Goal: Information Seeking & Learning: Learn about a topic

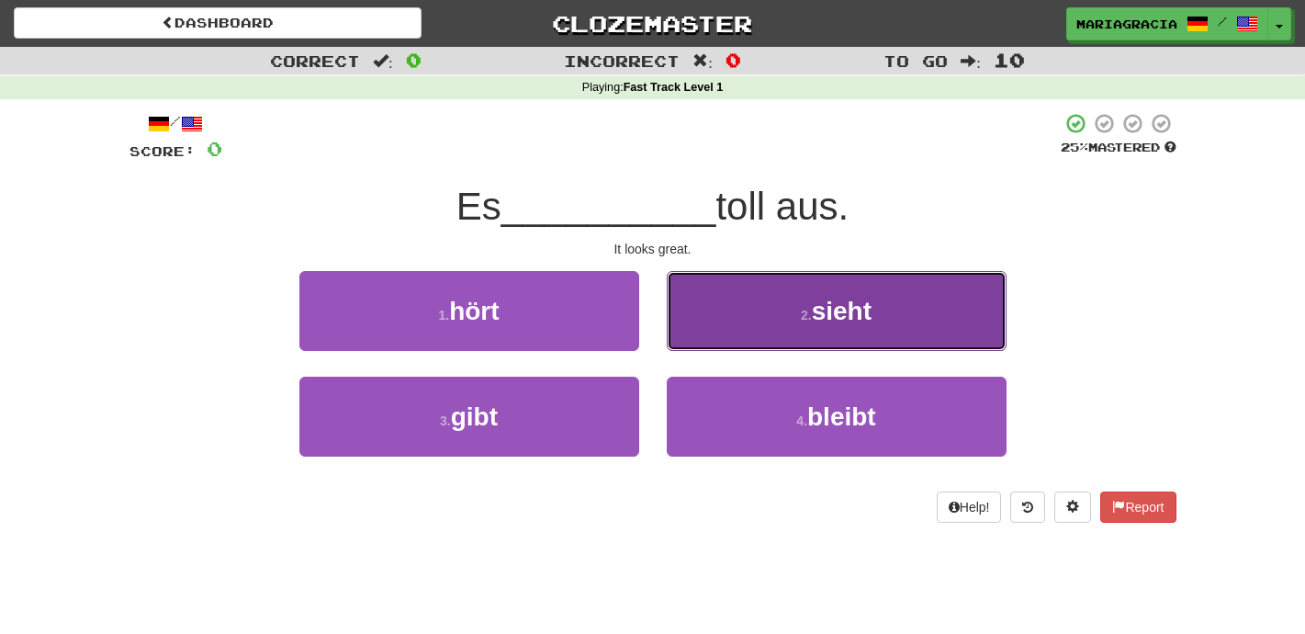
click at [721, 308] on button "2 . sieht" at bounding box center [837, 311] width 340 height 80
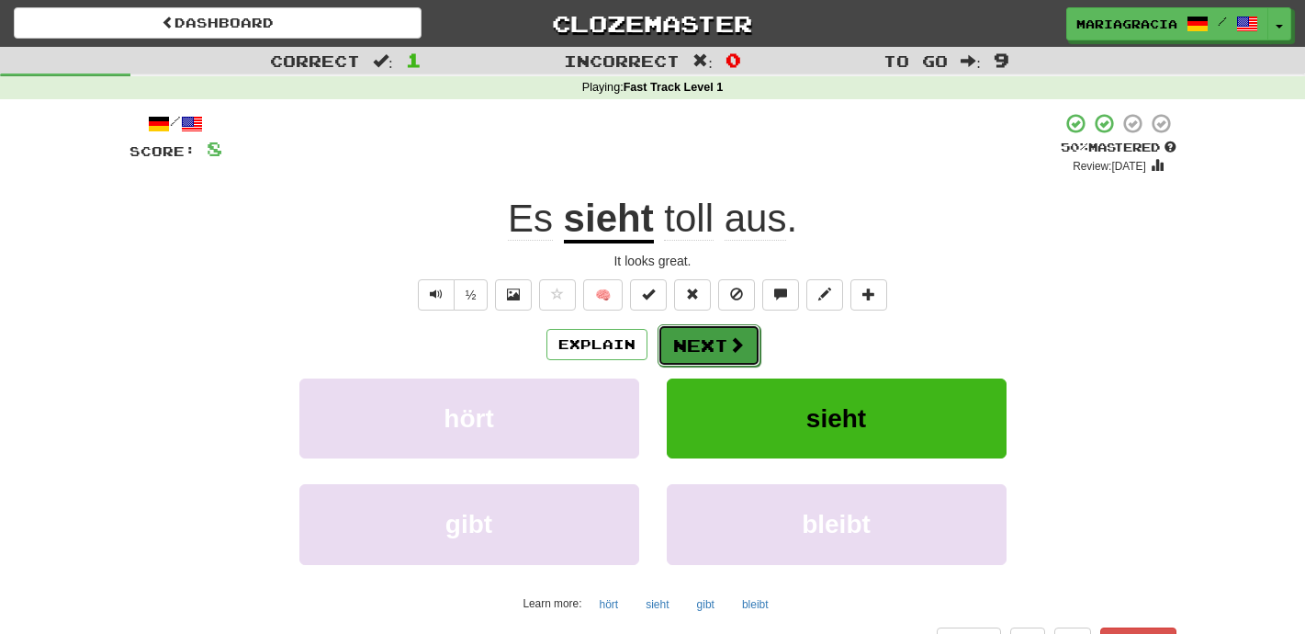
click at [701, 344] on button "Next" at bounding box center [709, 345] width 103 height 42
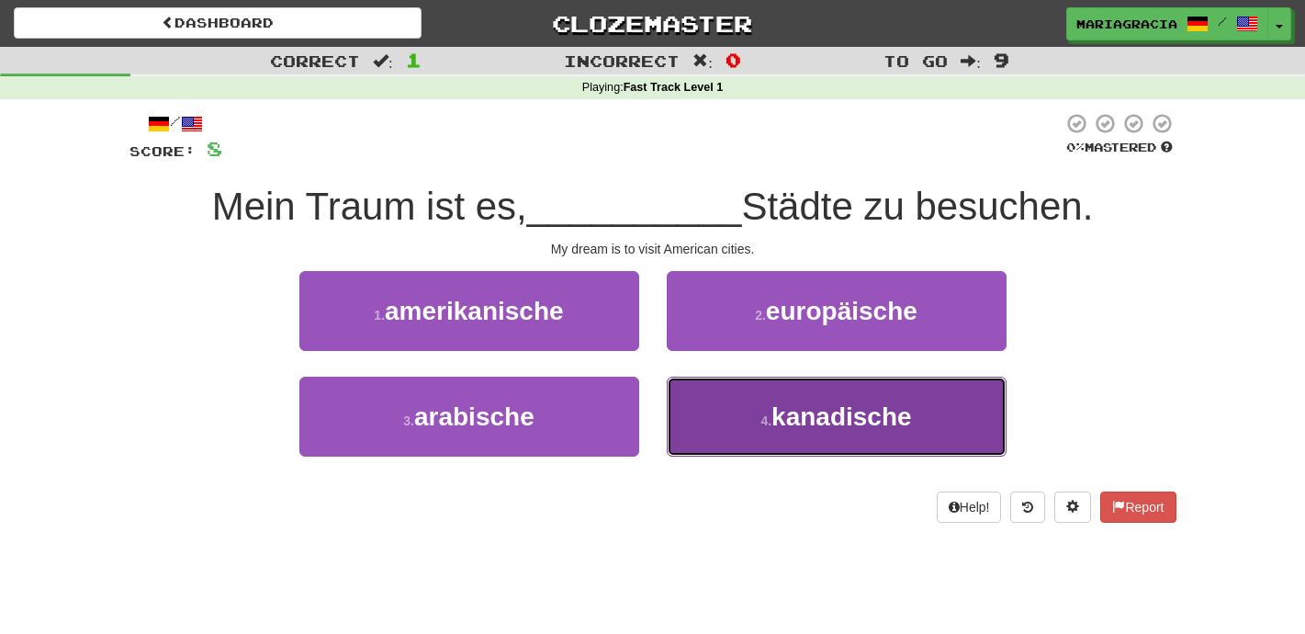
click at [690, 445] on button "4 . kanadische" at bounding box center [837, 417] width 340 height 80
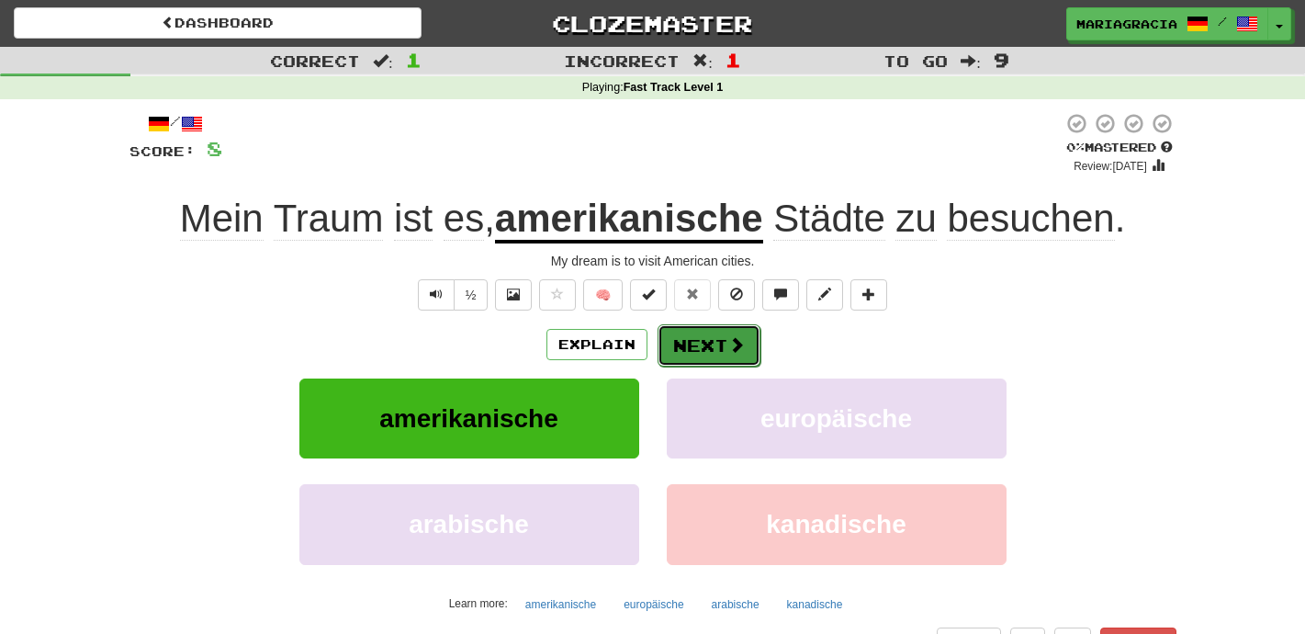
click at [677, 353] on button "Next" at bounding box center [709, 345] width 103 height 42
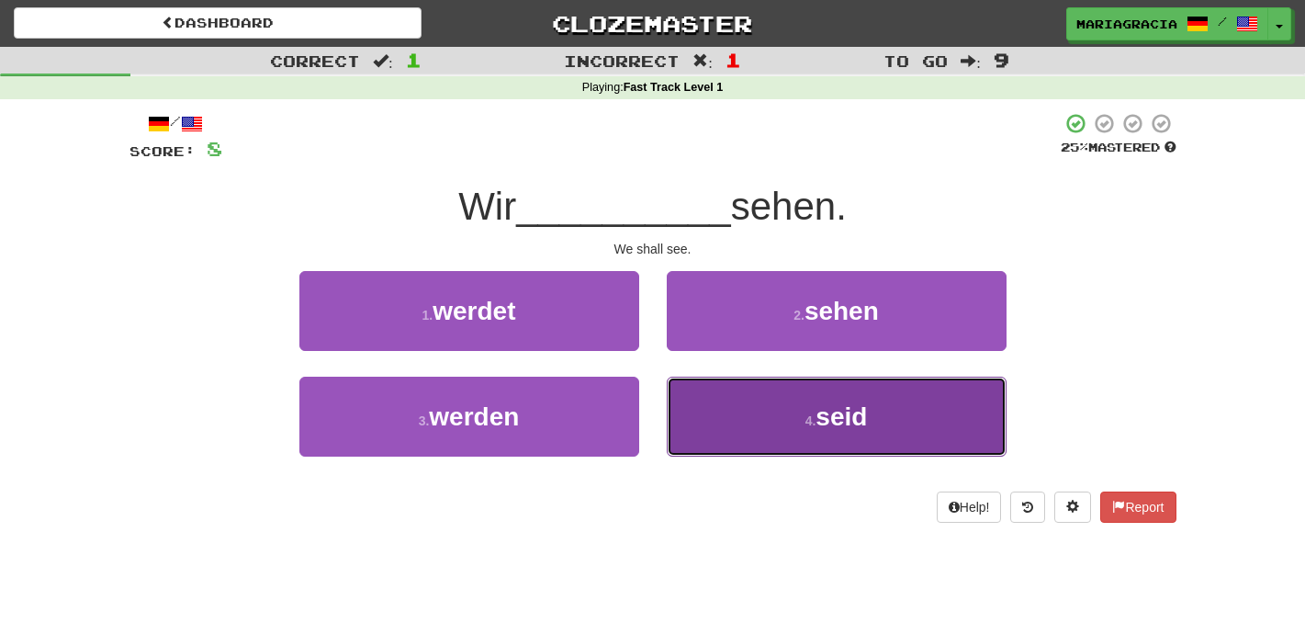
click at [784, 447] on button "4 . seid" at bounding box center [837, 417] width 340 height 80
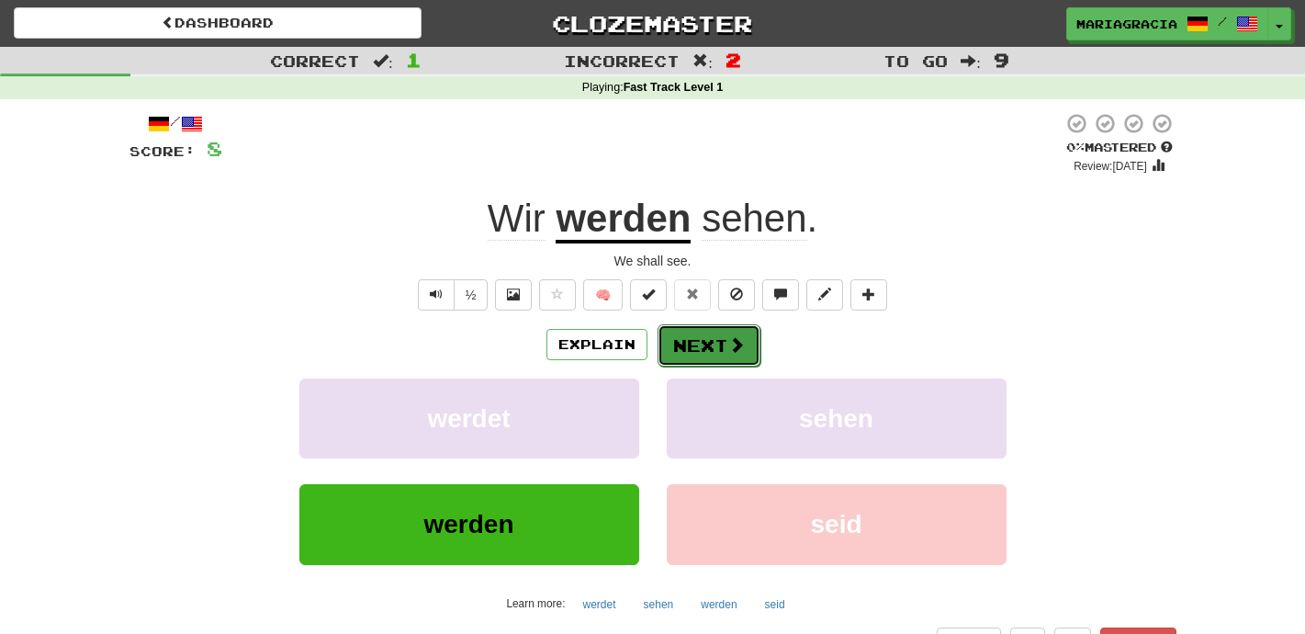
click at [721, 353] on button "Next" at bounding box center [709, 345] width 103 height 42
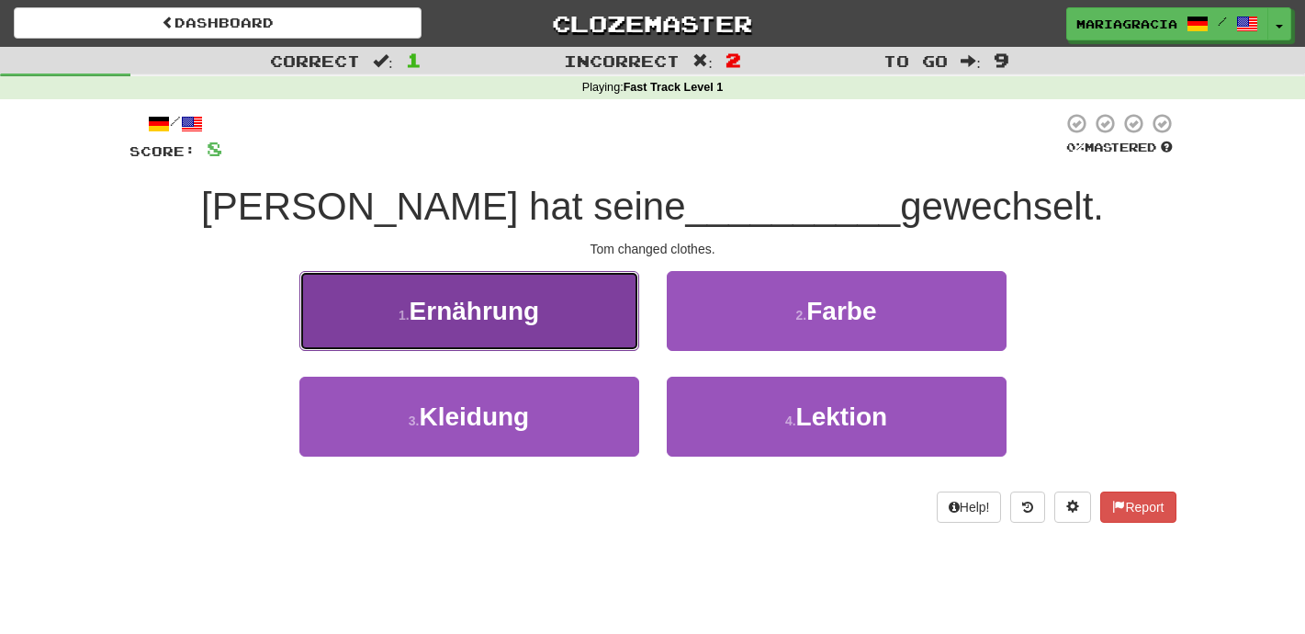
click at [573, 322] on button "1 . Ernährung" at bounding box center [469, 311] width 340 height 80
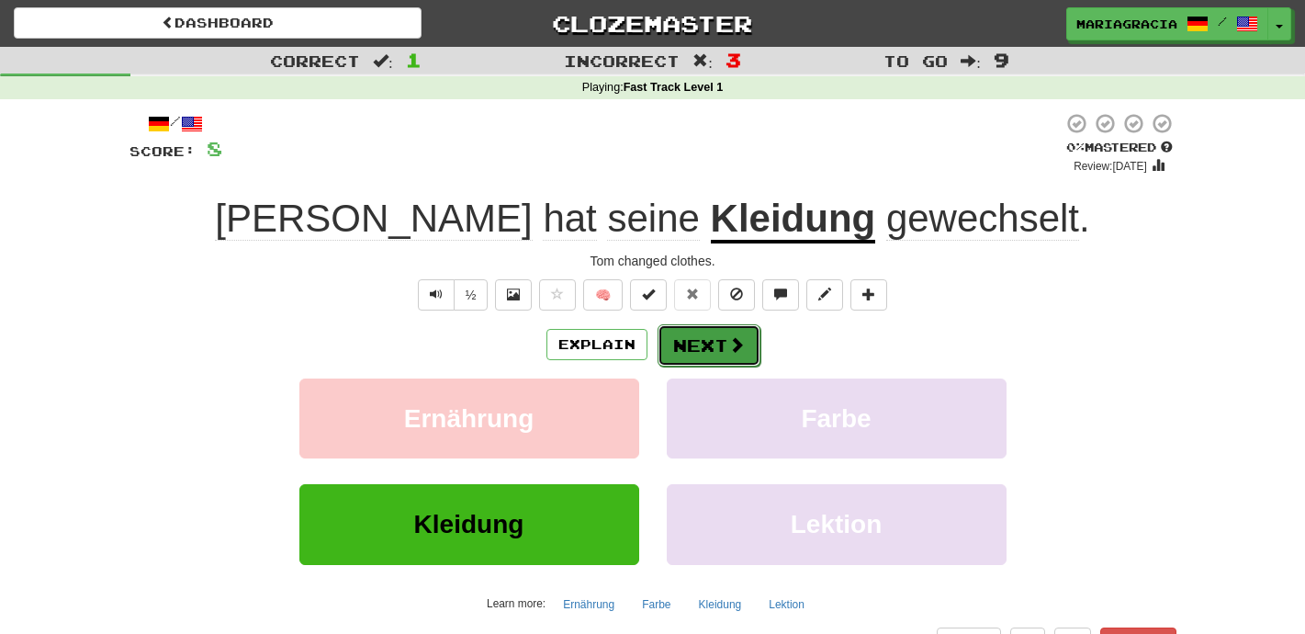
click at [710, 333] on button "Next" at bounding box center [709, 345] width 103 height 42
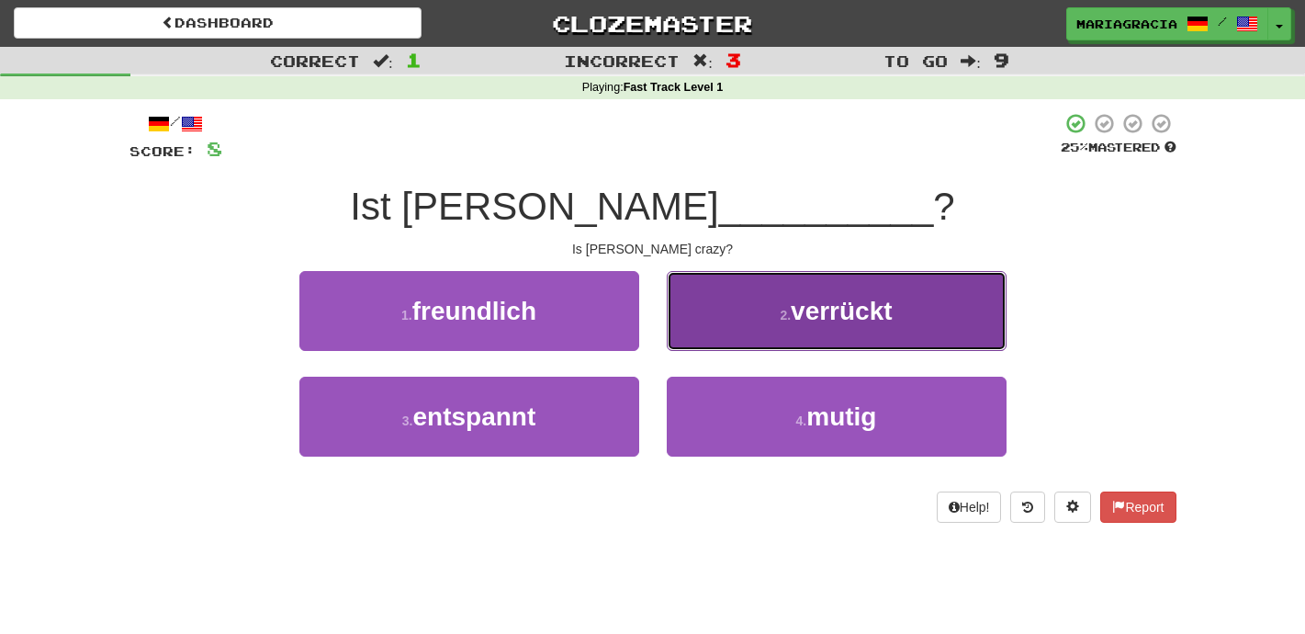
click at [709, 333] on button "2 . verrückt" at bounding box center [837, 311] width 340 height 80
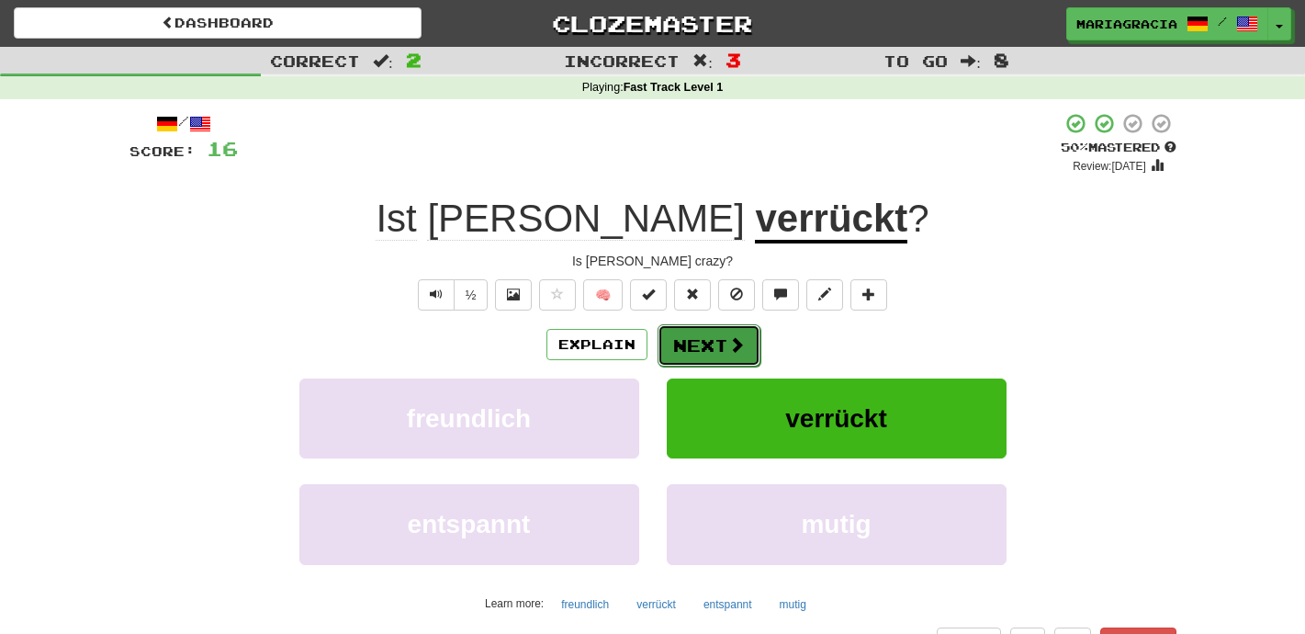
click at [698, 343] on button "Next" at bounding box center [709, 345] width 103 height 42
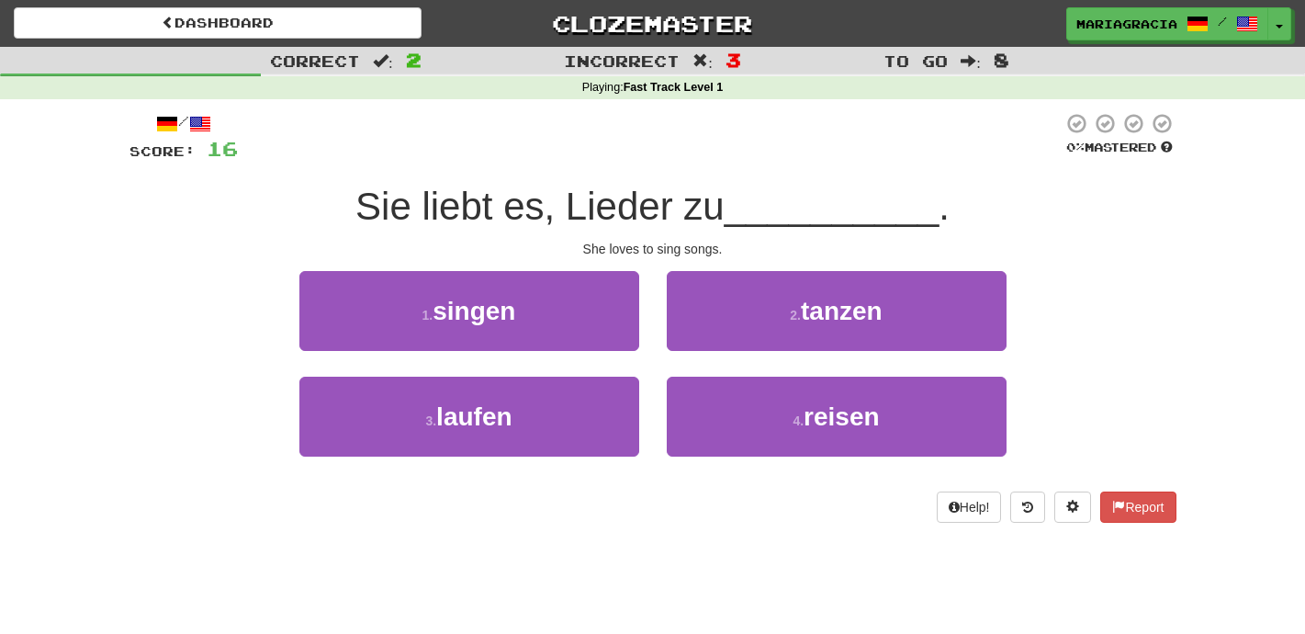
click at [672, 542] on div "/ Score: 16 0 % Mastered Sie liebt es, Lieder zu __________ . She loves to sing…" at bounding box center [653, 323] width 1047 height 449
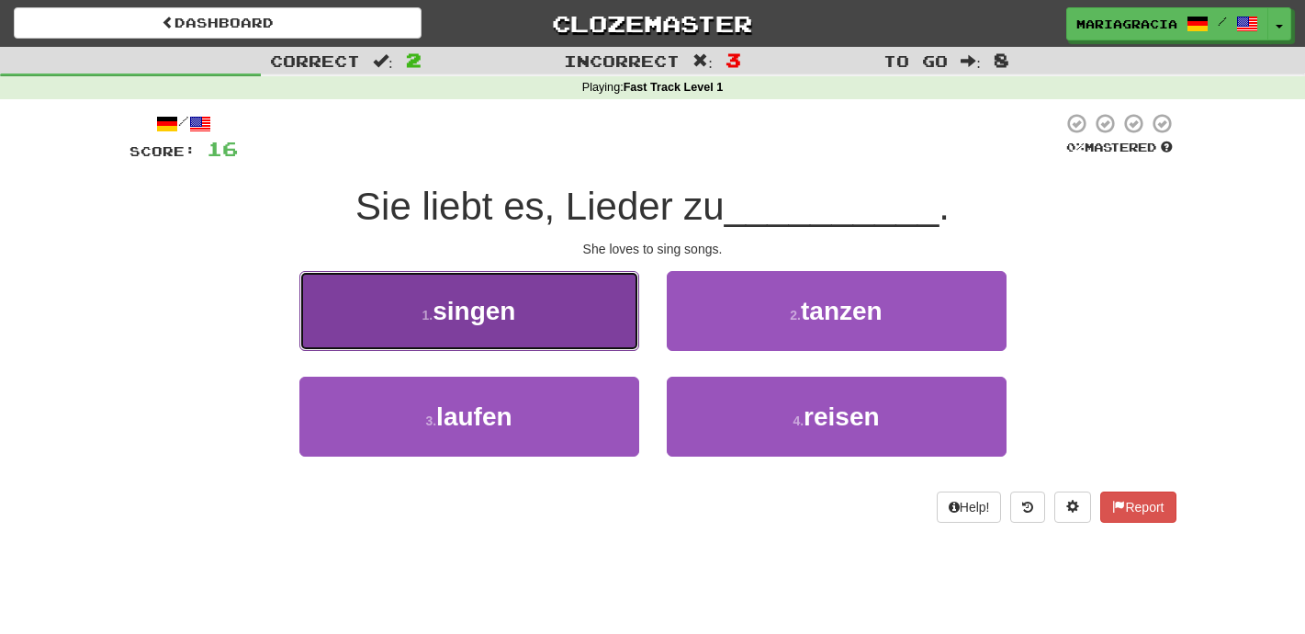
click at [598, 316] on button "1 . singen" at bounding box center [469, 311] width 340 height 80
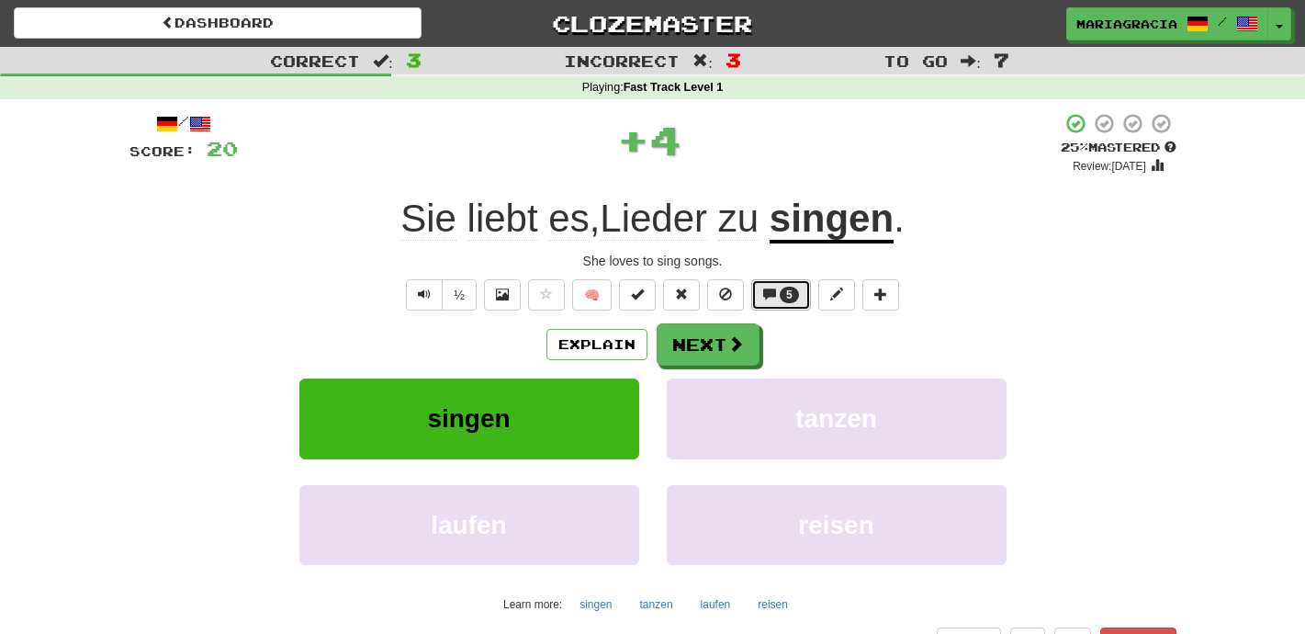
click at [783, 300] on span "5" at bounding box center [789, 295] width 19 height 17
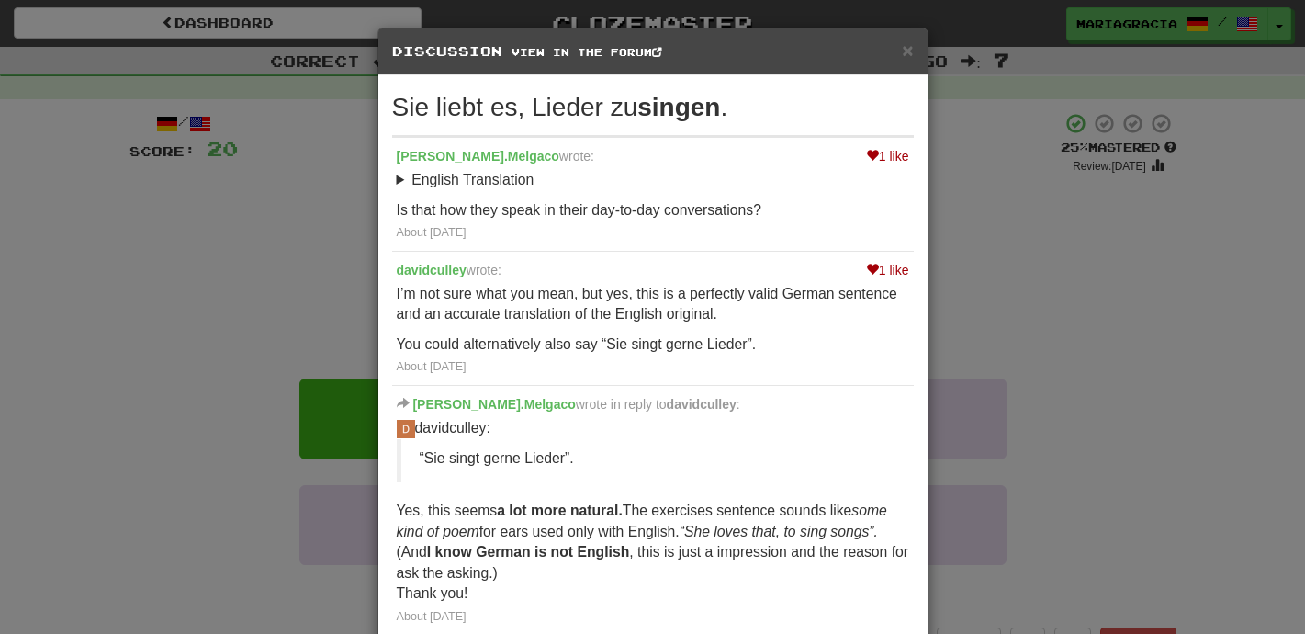
click at [980, 281] on div "× Discussion View in the forum Sie liebt es, Lieder zu singen . 1 like Roberto.…" at bounding box center [652, 317] width 1305 height 634
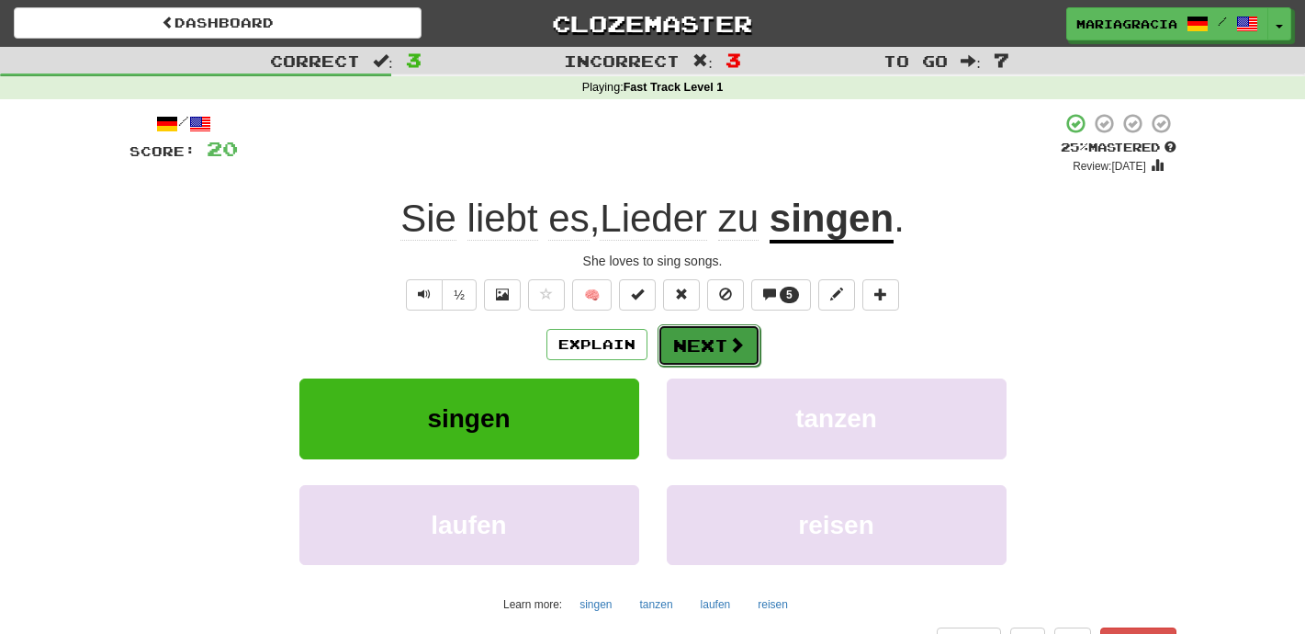
click at [747, 349] on button "Next" at bounding box center [709, 345] width 103 height 42
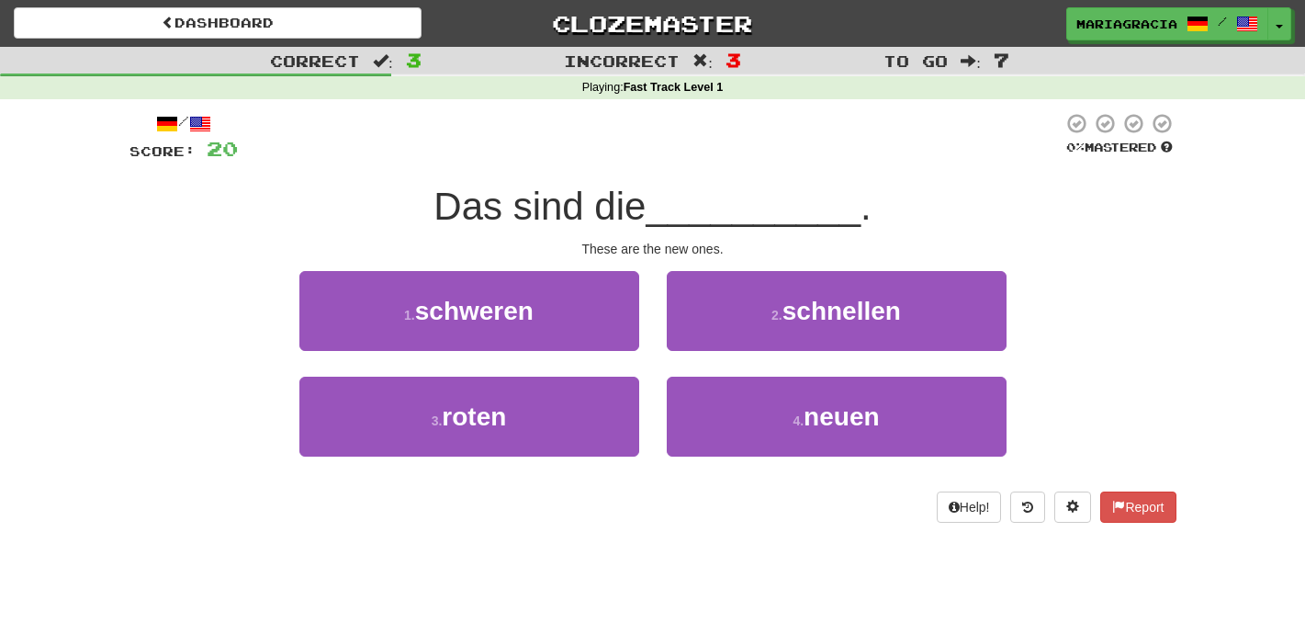
click at [640, 275] on div "1 . schweren" at bounding box center [469, 324] width 367 height 106
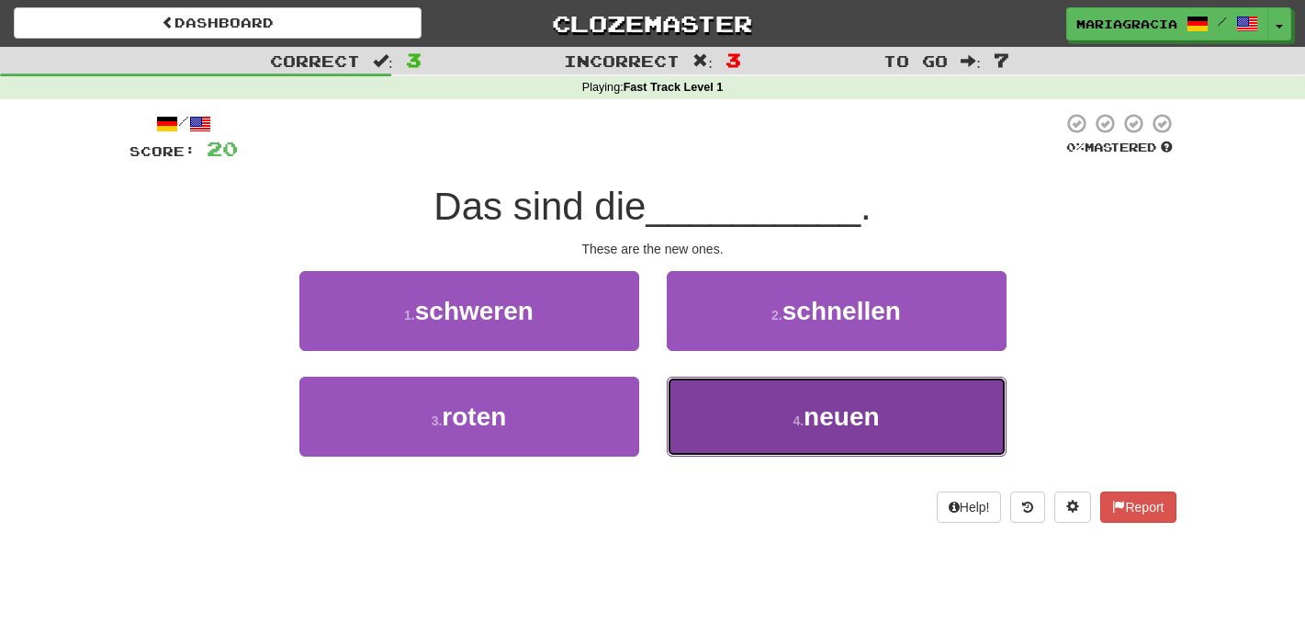
click at [703, 408] on button "4 . neuen" at bounding box center [837, 417] width 340 height 80
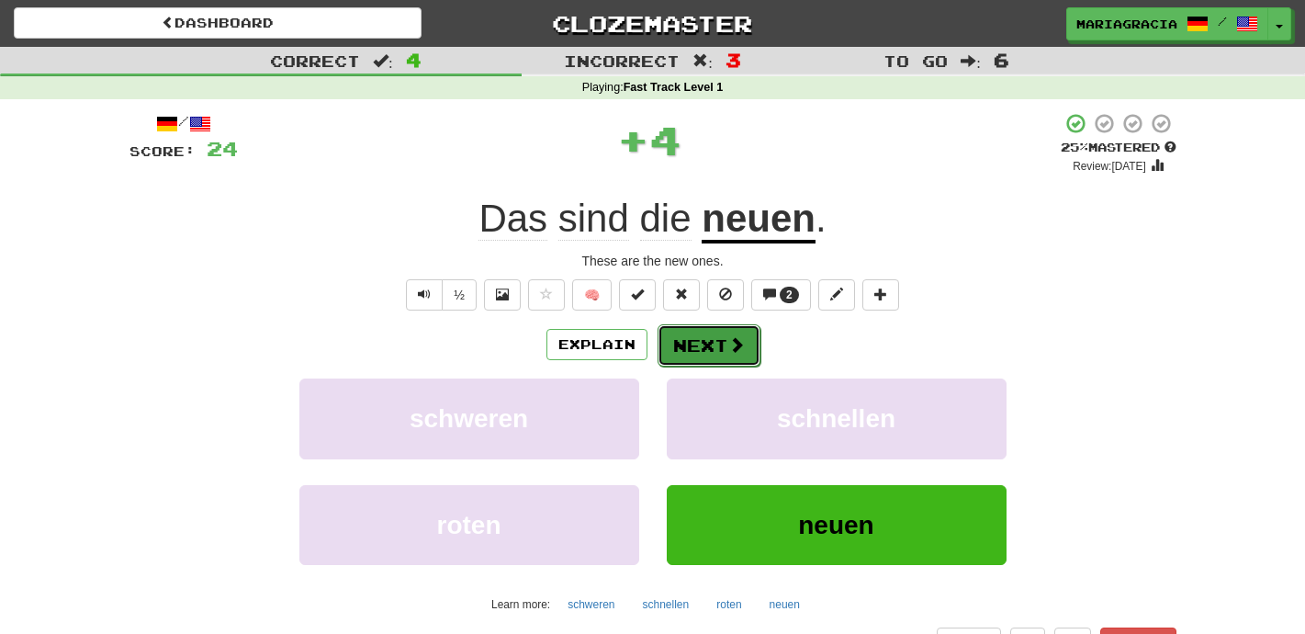
click at [690, 343] on button "Next" at bounding box center [709, 345] width 103 height 42
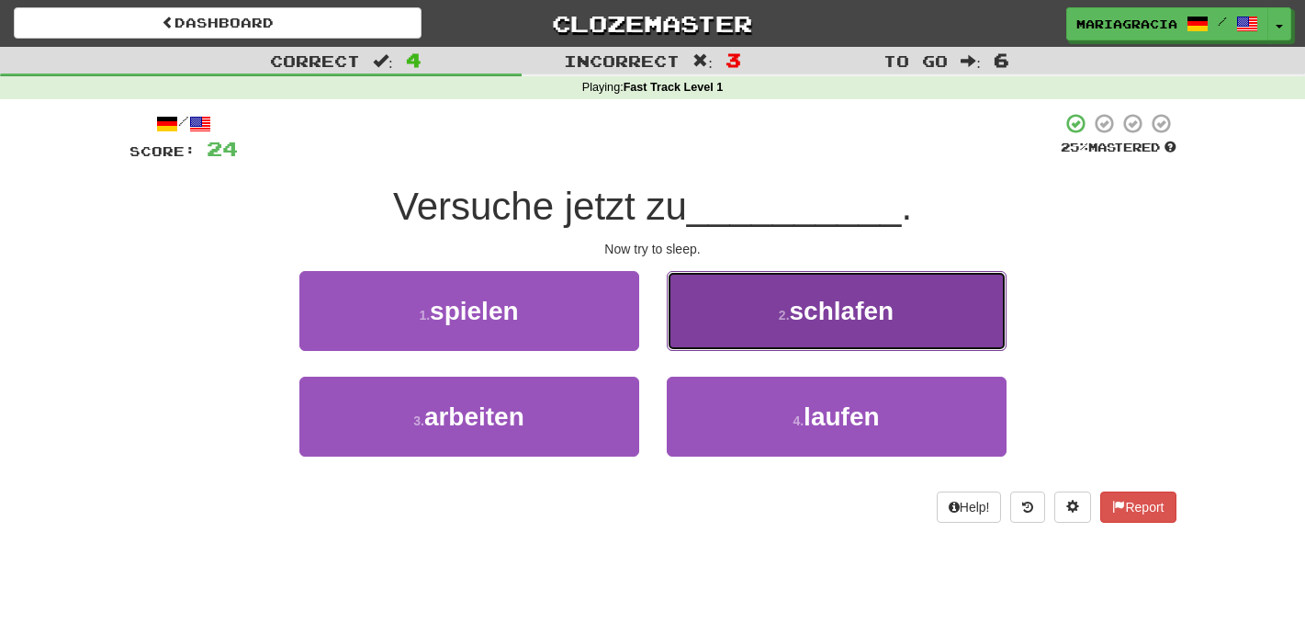
click at [714, 342] on button "2 . schlafen" at bounding box center [837, 311] width 340 height 80
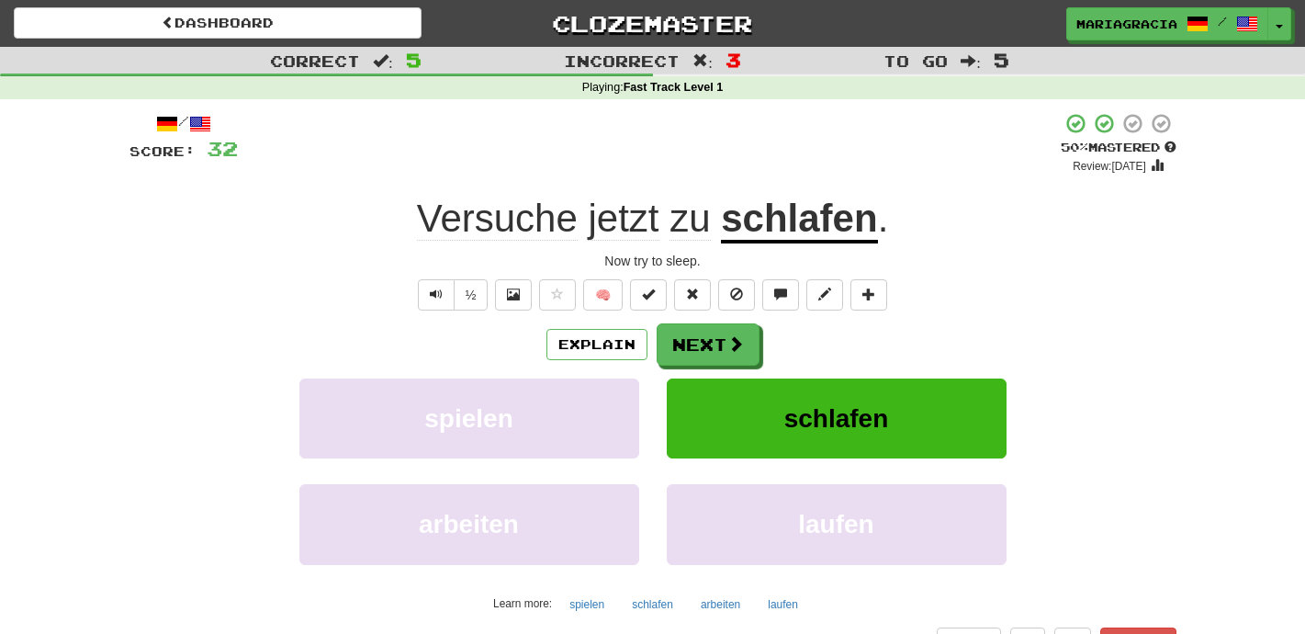
click at [671, 175] on div "/ Score: 32 + 8 50 % Mastered Review: 2025-08-25 Versuche jetzt zu schlafen . N…" at bounding box center [653, 385] width 1047 height 546
click at [712, 180] on div "/ Score: 32 + 8 50 % Mastered Review: 2025-08-25 Versuche jetzt zu schlafen . N…" at bounding box center [653, 385] width 1047 height 546
click at [699, 344] on button "Next" at bounding box center [709, 345] width 103 height 42
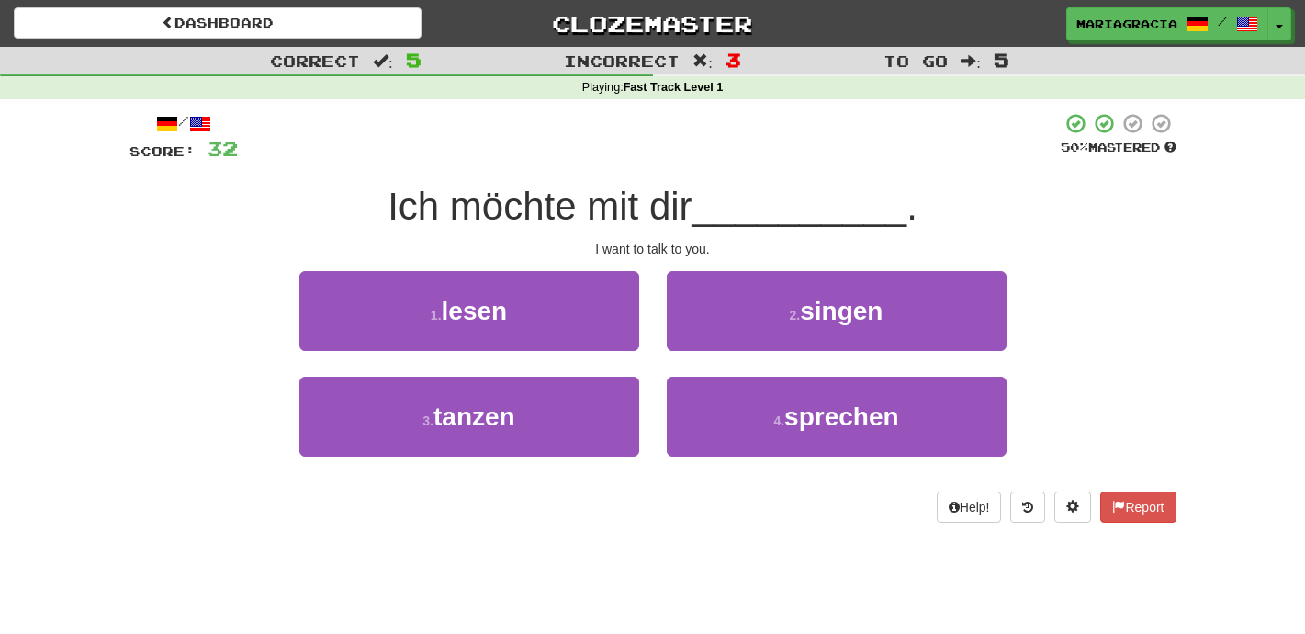
click at [553, 147] on div at bounding box center [649, 137] width 823 height 51
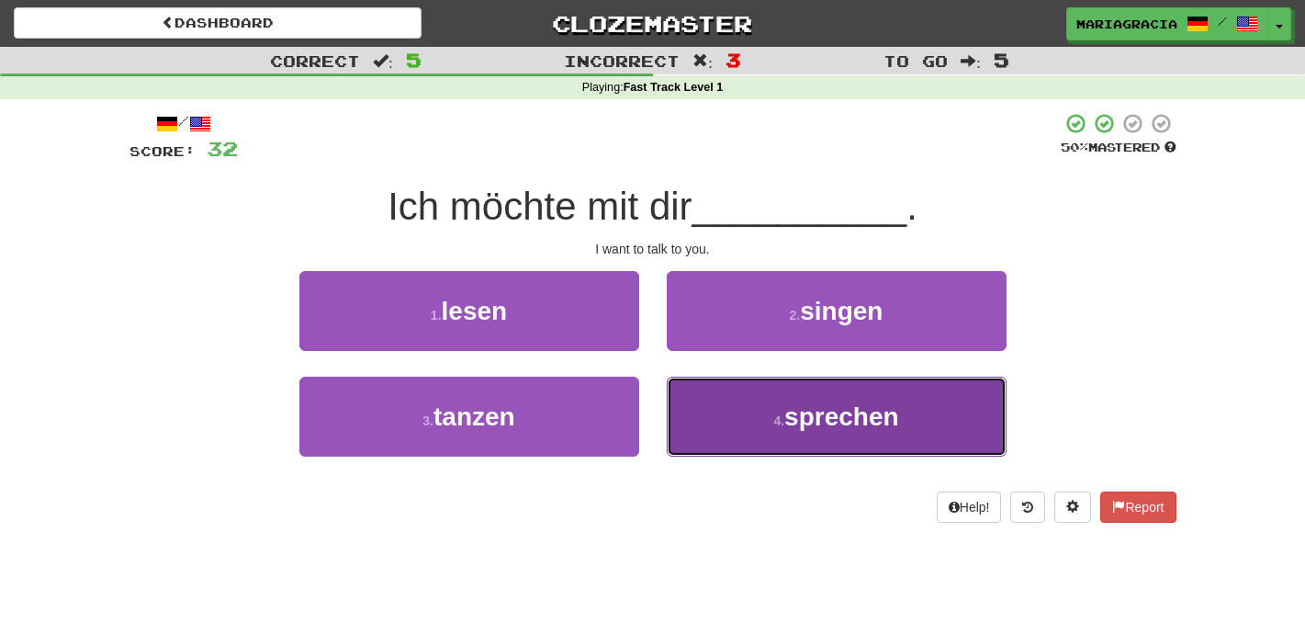
click at [728, 397] on button "4 . sprechen" at bounding box center [837, 417] width 340 height 80
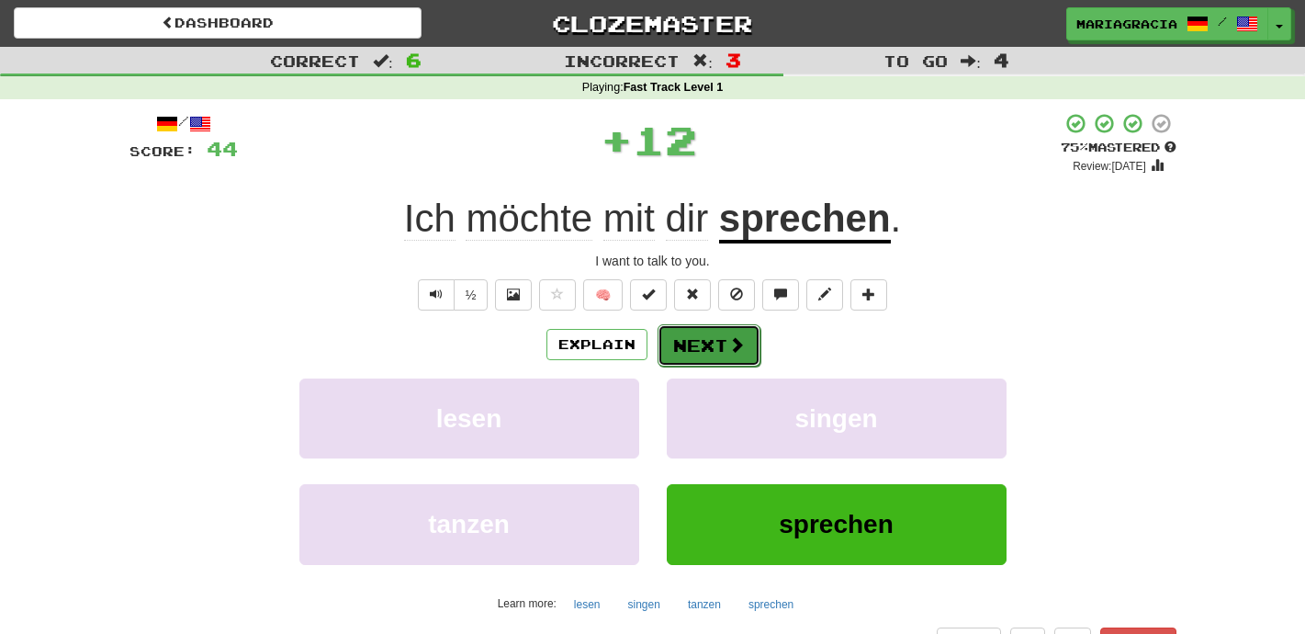
click at [718, 350] on button "Next" at bounding box center [709, 345] width 103 height 42
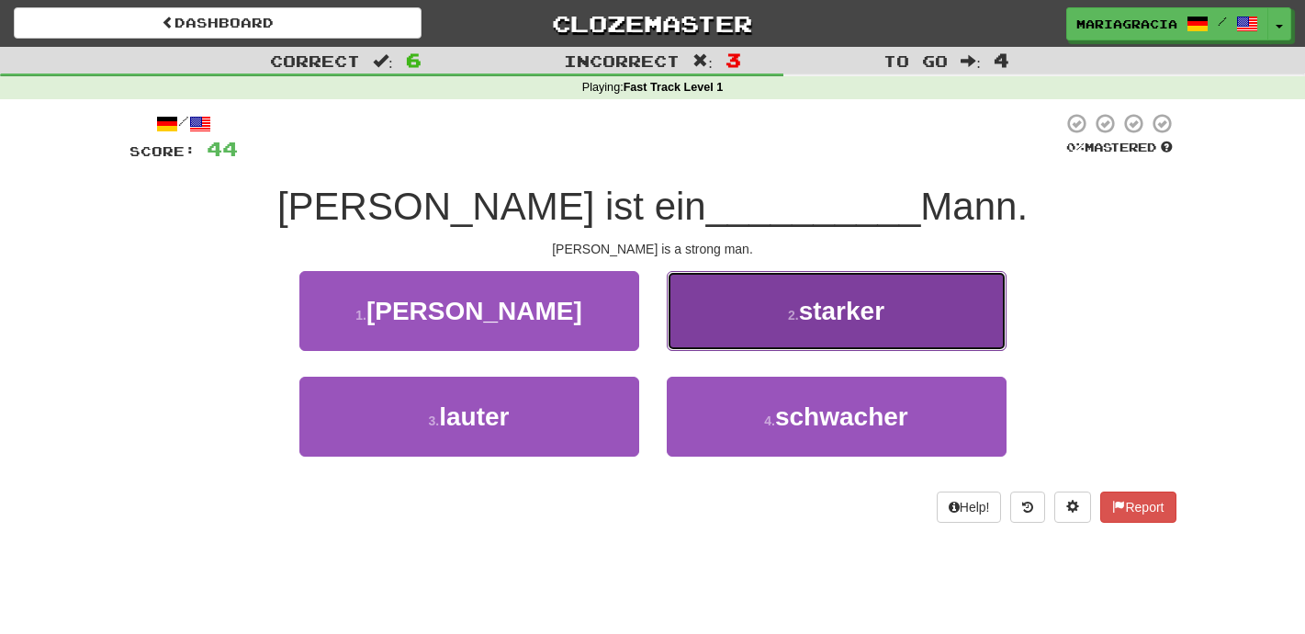
click at [727, 291] on button "2 . starker" at bounding box center [837, 311] width 340 height 80
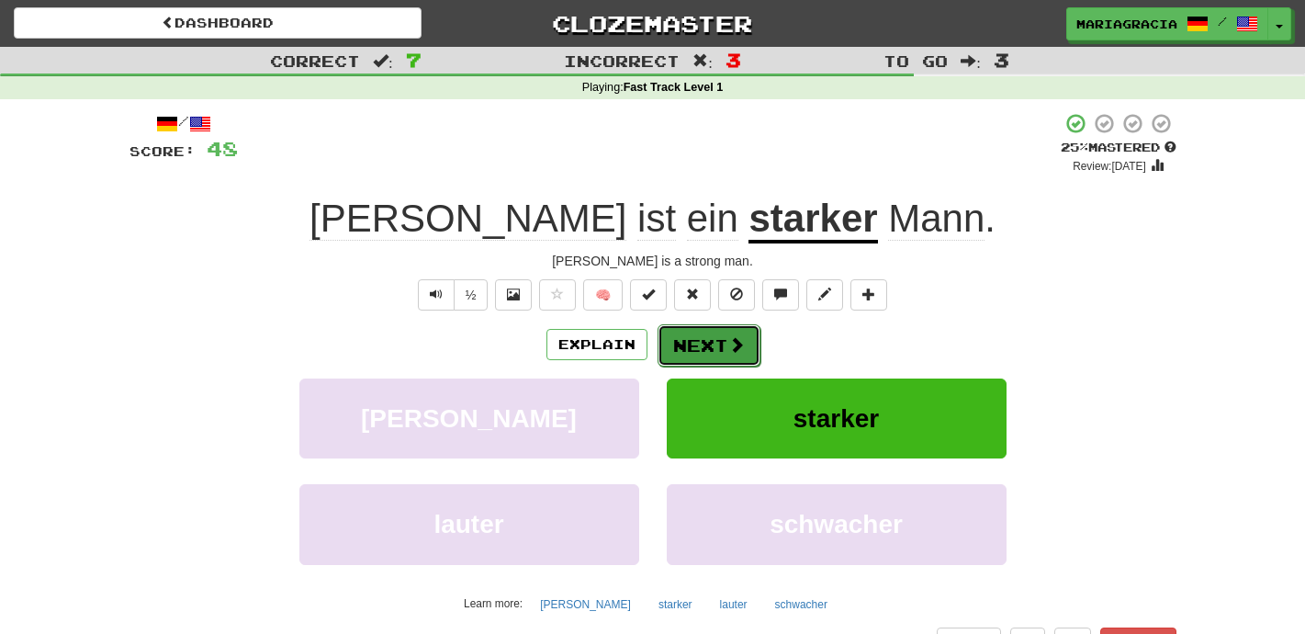
click at [703, 355] on button "Next" at bounding box center [709, 345] width 103 height 42
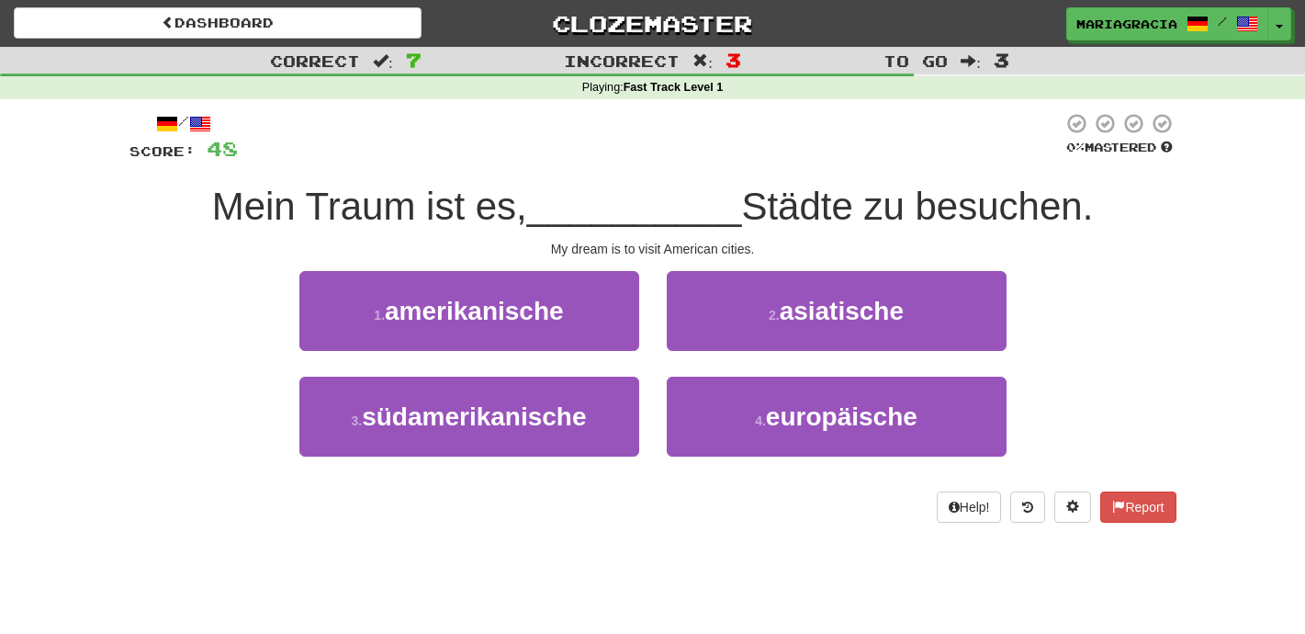
click at [657, 274] on div "2 . asiatische" at bounding box center [836, 324] width 367 height 106
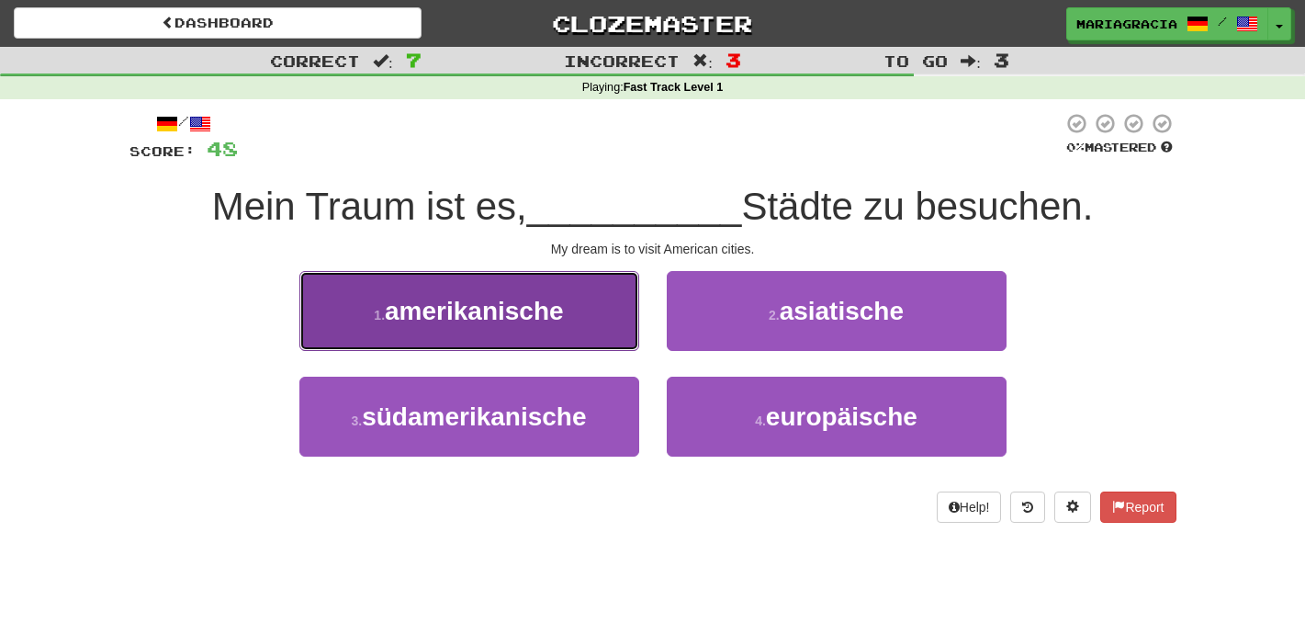
click at [613, 290] on button "1 . amerikanische" at bounding box center [469, 311] width 340 height 80
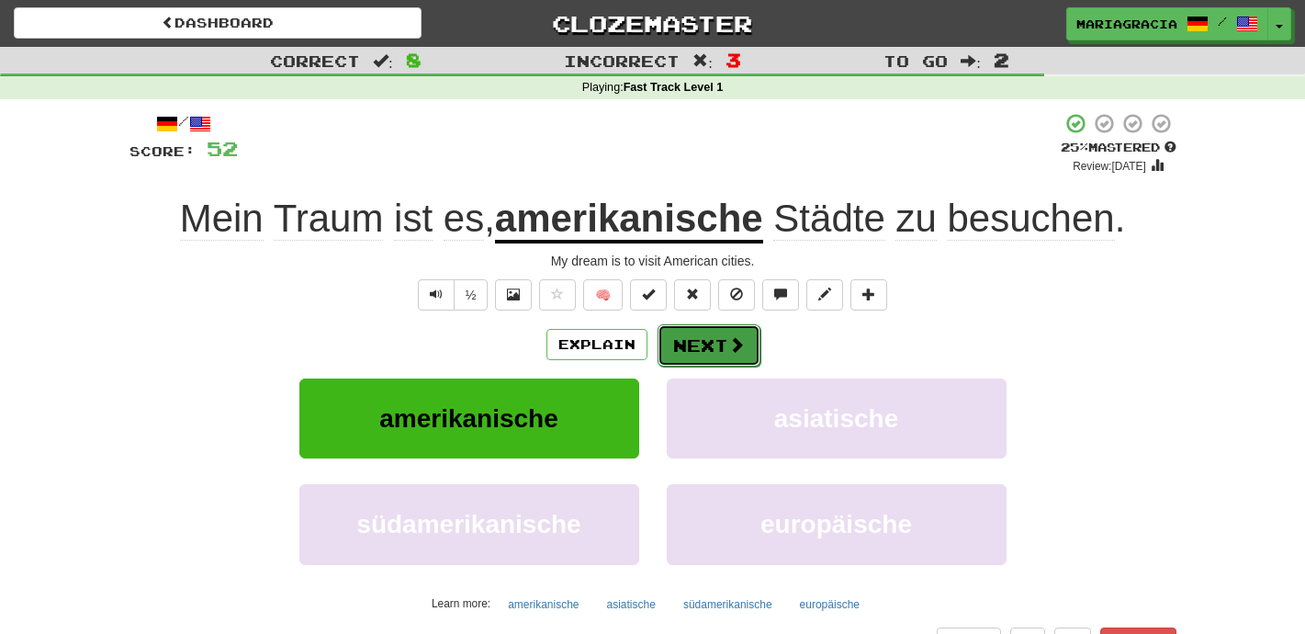
click at [712, 342] on button "Next" at bounding box center [709, 345] width 103 height 42
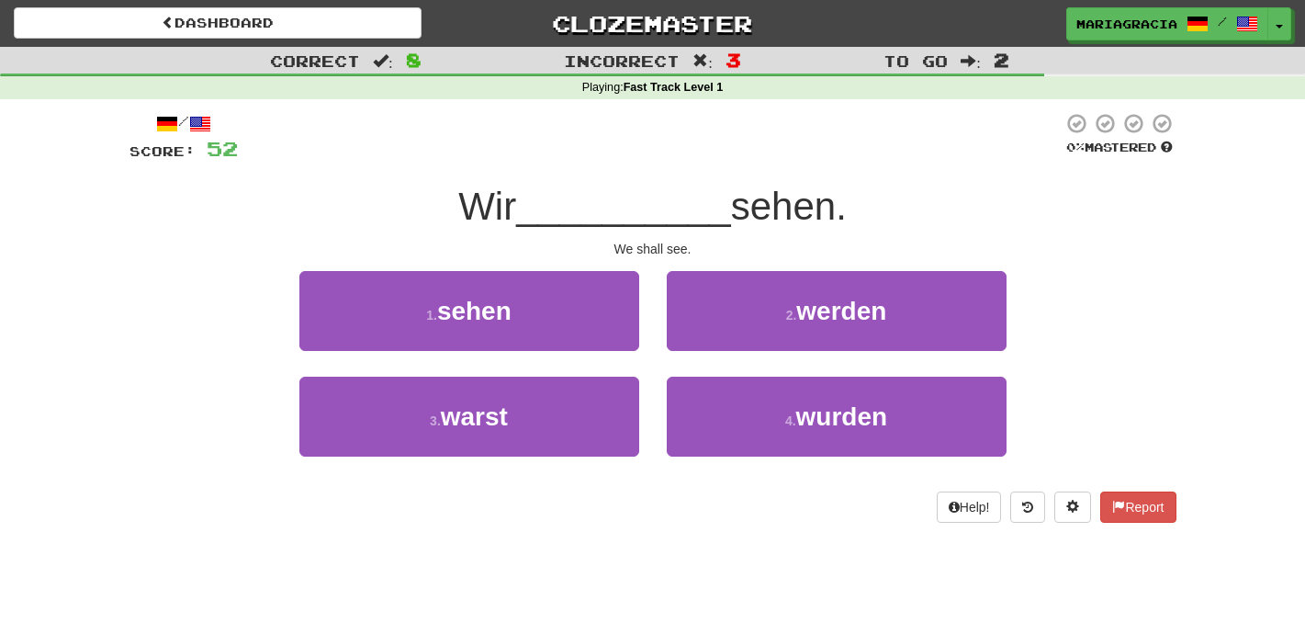
click at [667, 255] on div "We shall see." at bounding box center [653, 249] width 1047 height 18
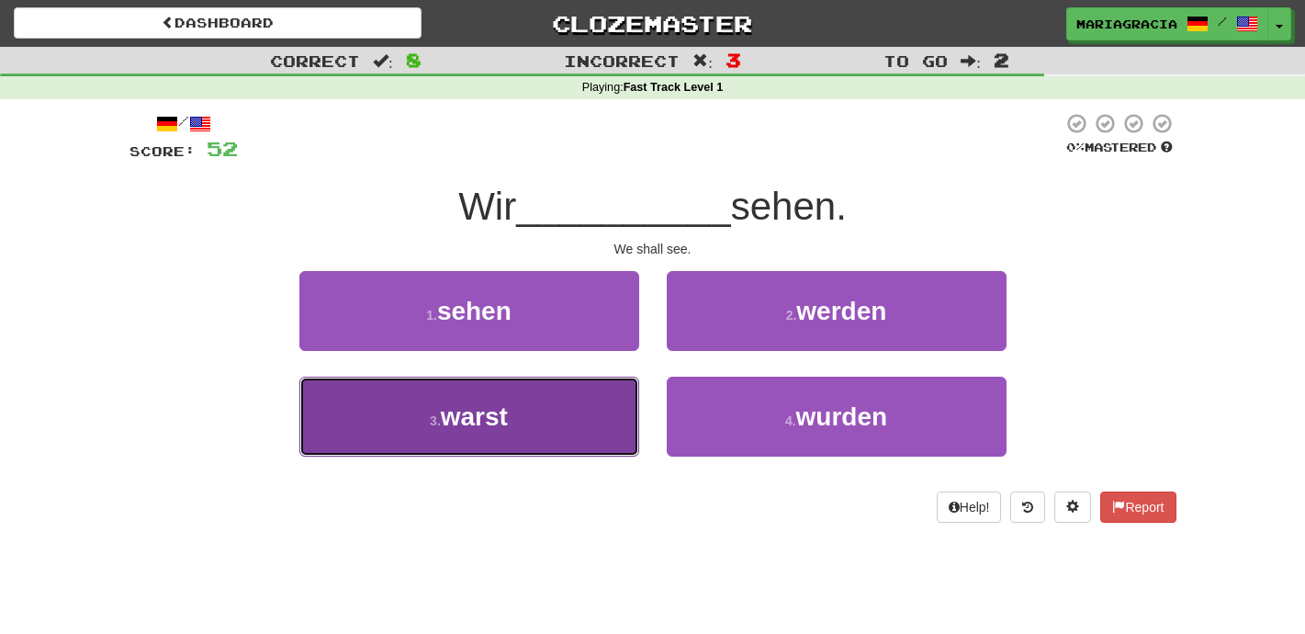
click at [589, 412] on button "3 . warst" at bounding box center [469, 417] width 340 height 80
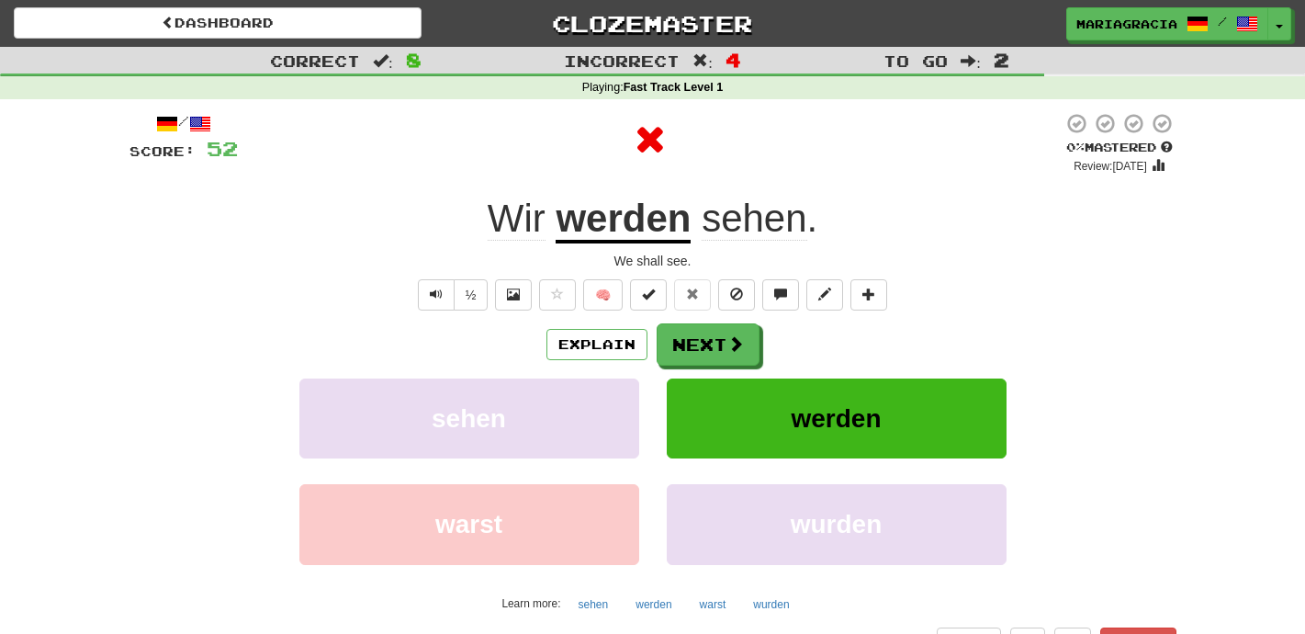
click at [645, 223] on u "werden" at bounding box center [623, 220] width 135 height 47
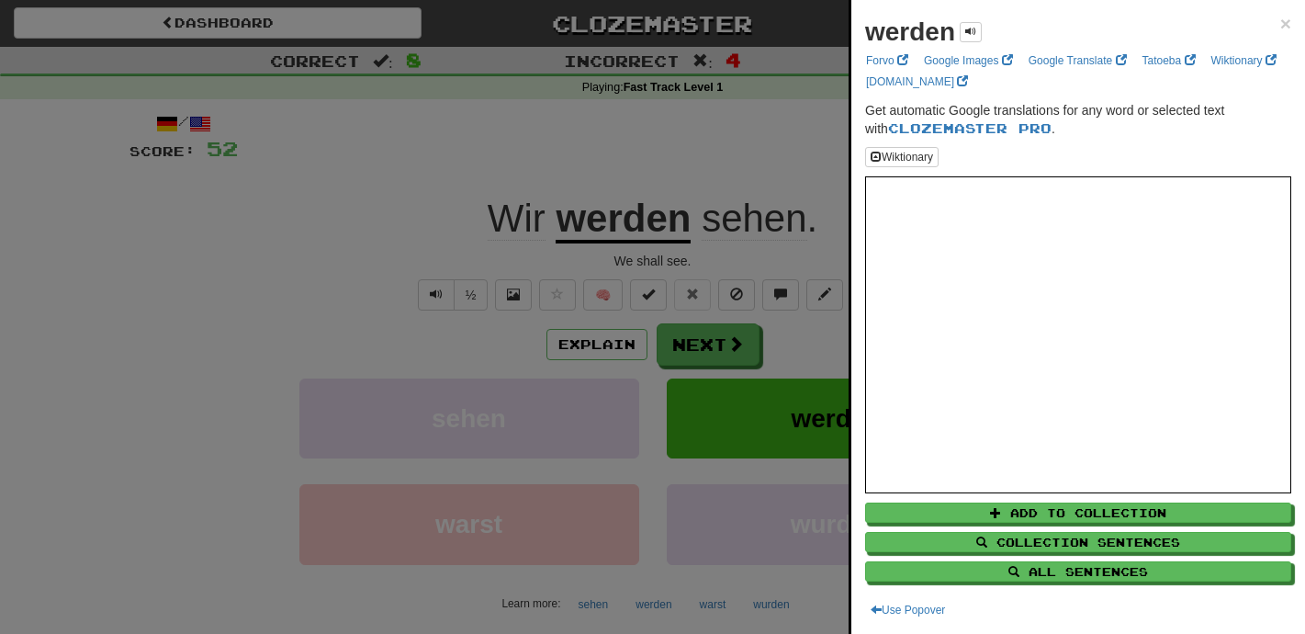
click at [766, 187] on div at bounding box center [652, 317] width 1305 height 634
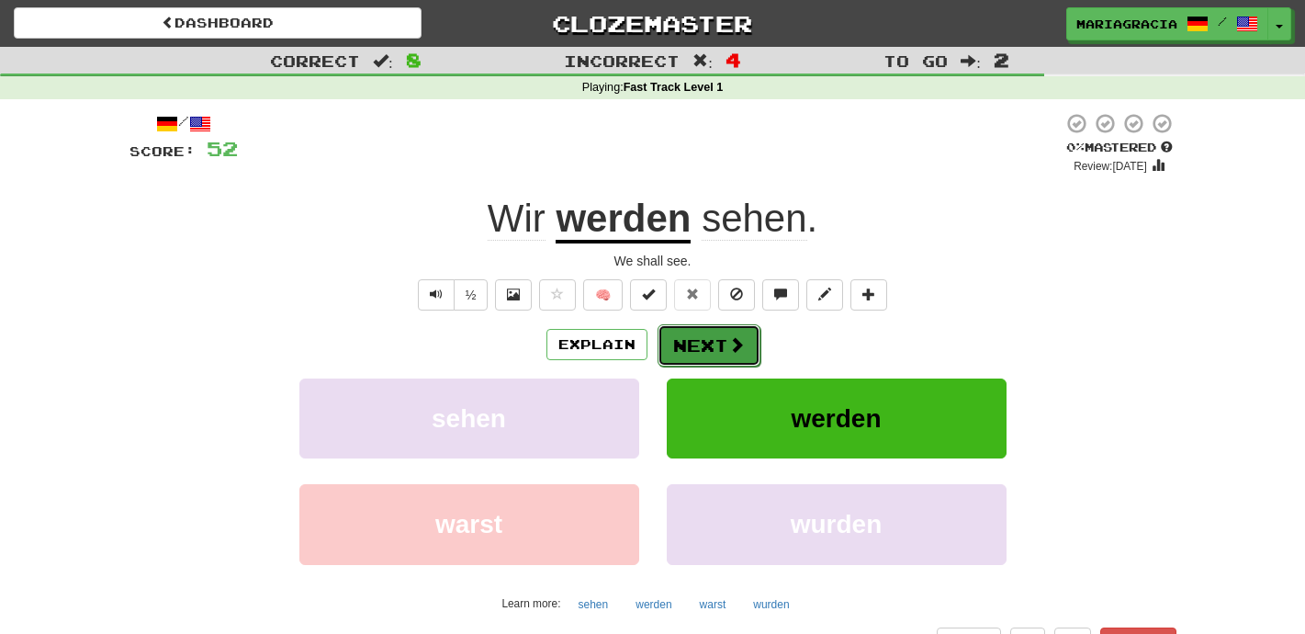
click at [716, 358] on button "Next" at bounding box center [709, 345] width 103 height 42
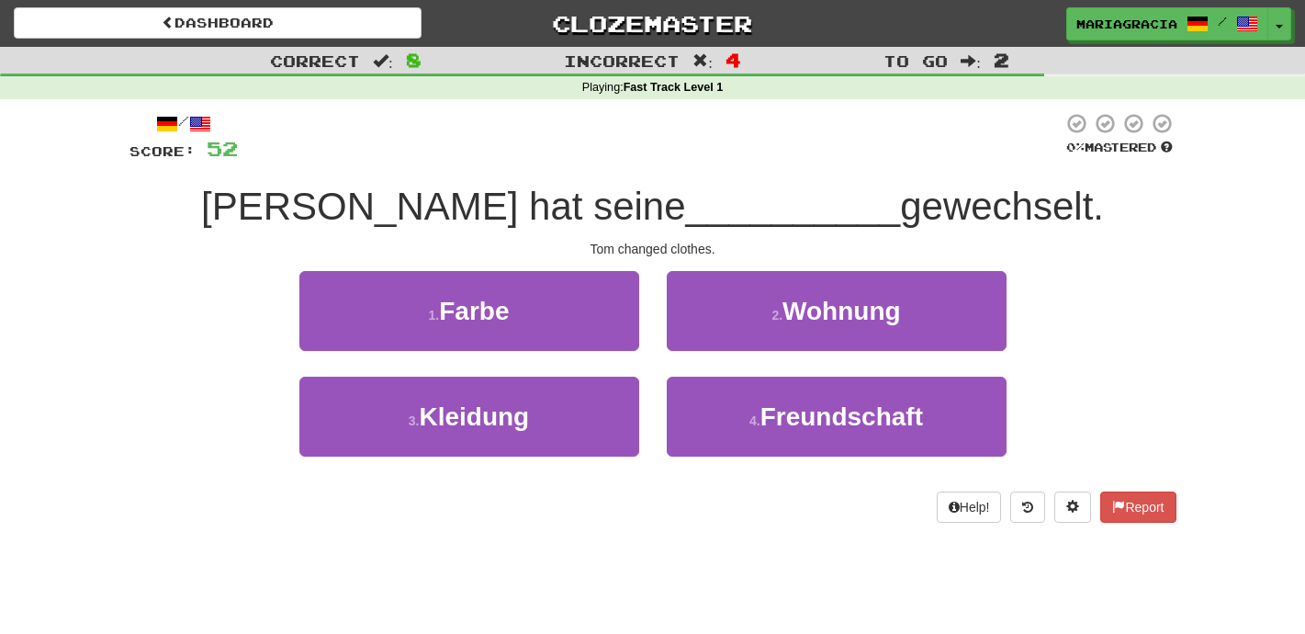
click at [711, 166] on div "/ Score: 52 0 % Mastered Tom hat seine __________ gewechselt. Tom changed cloth…" at bounding box center [653, 317] width 1047 height 411
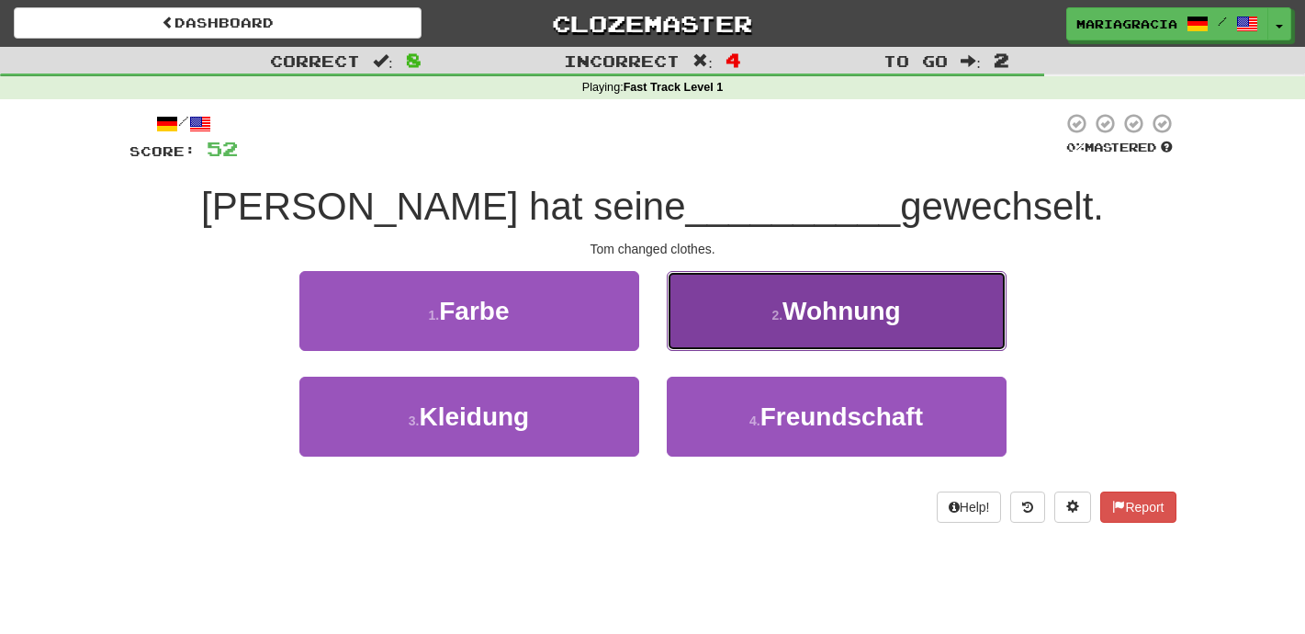
click at [726, 319] on button "2 . Wohnung" at bounding box center [837, 311] width 340 height 80
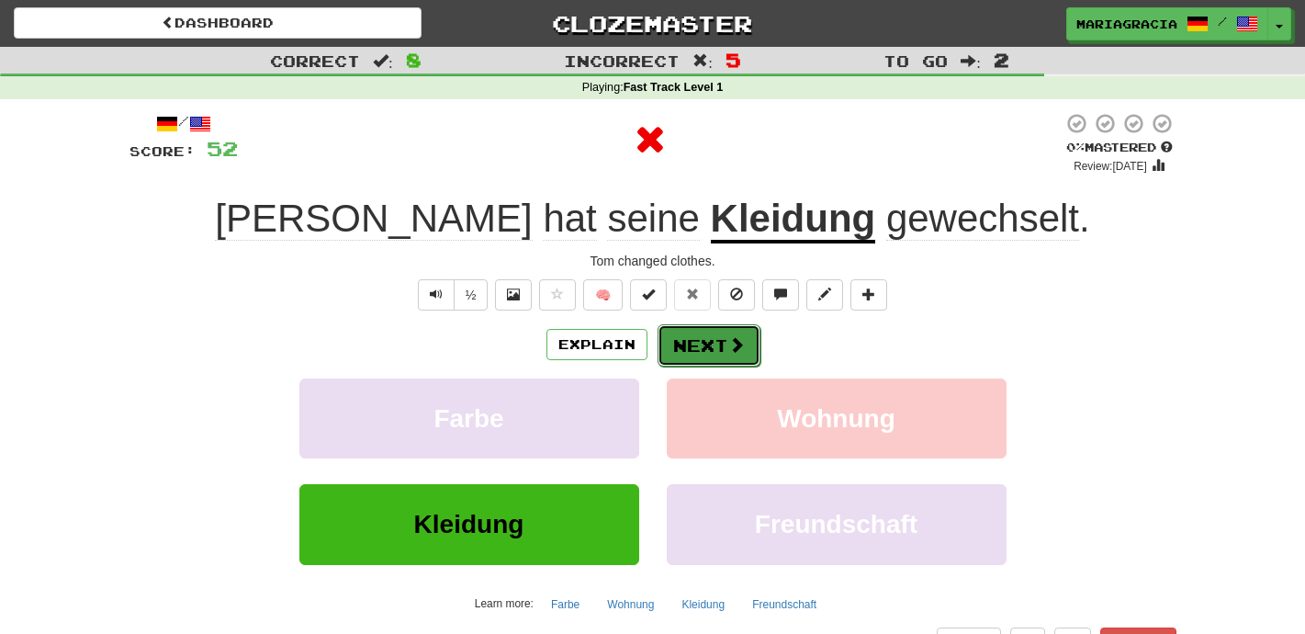
click at [678, 354] on button "Next" at bounding box center [709, 345] width 103 height 42
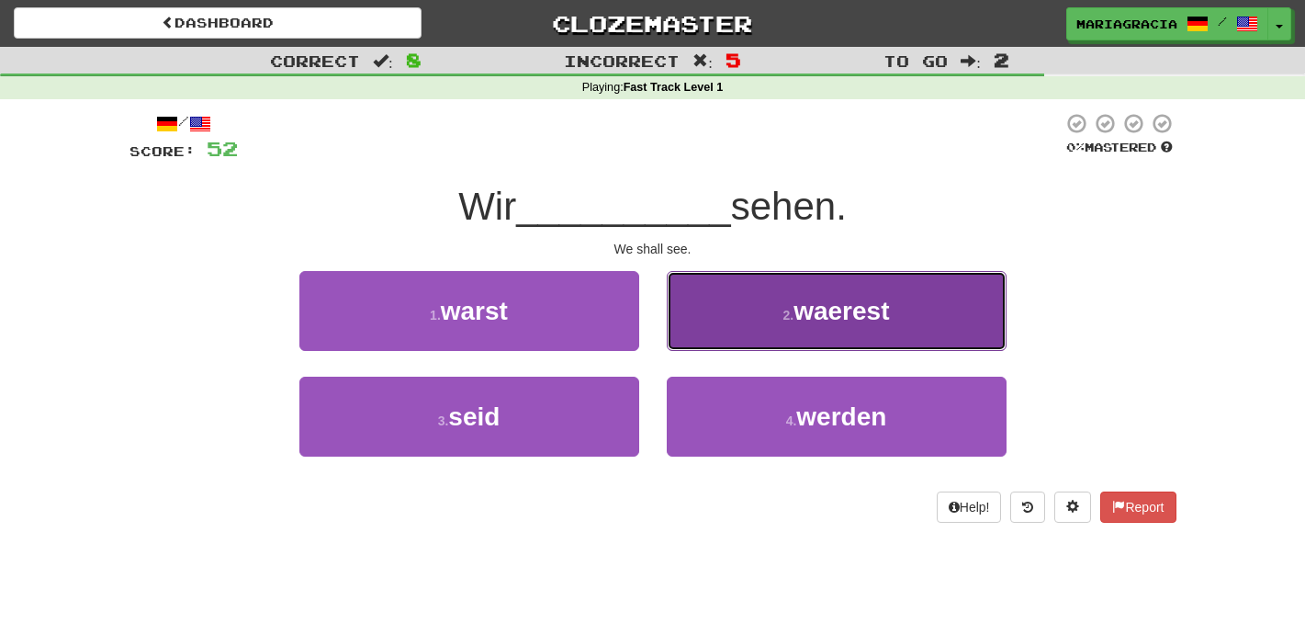
click at [717, 304] on button "2 . waerest" at bounding box center [837, 311] width 340 height 80
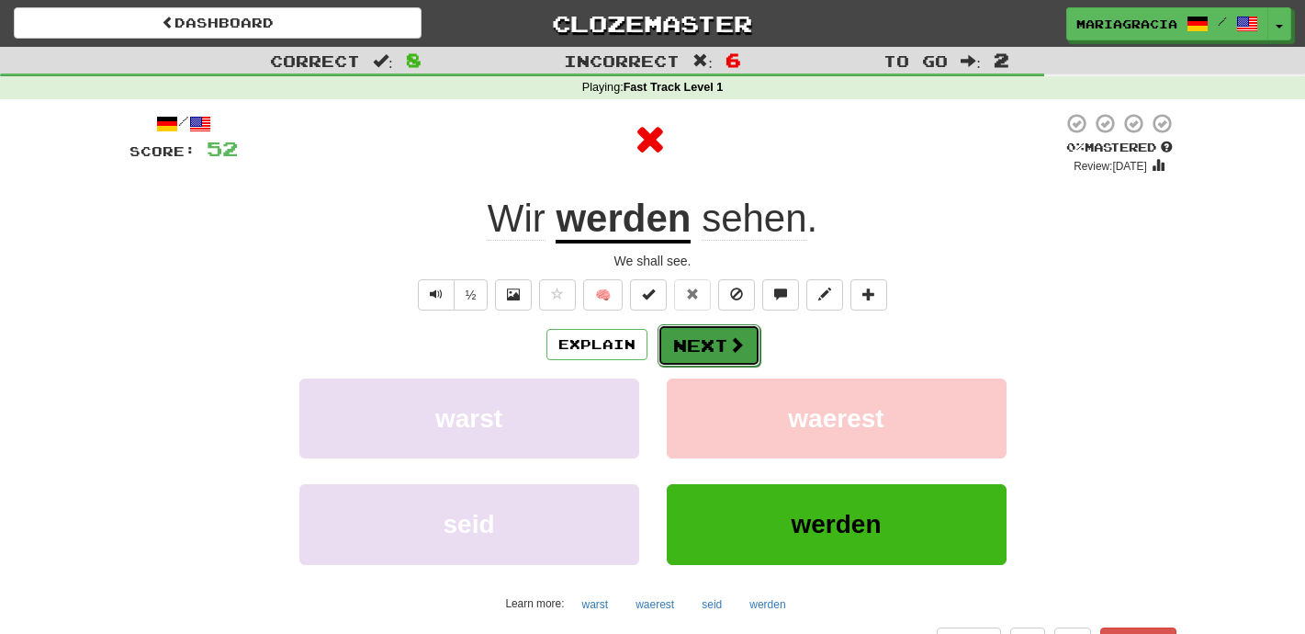
click at [716, 337] on button "Next" at bounding box center [709, 345] width 103 height 42
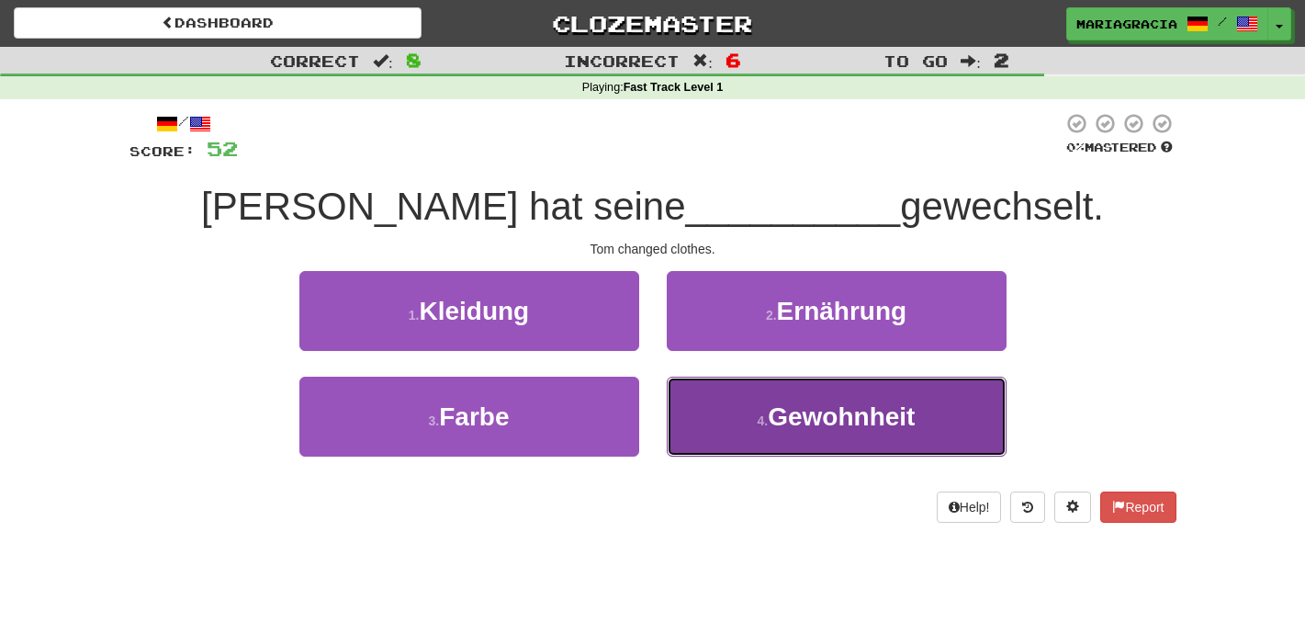
click at [699, 450] on button "4 . Gewohnheit" at bounding box center [837, 417] width 340 height 80
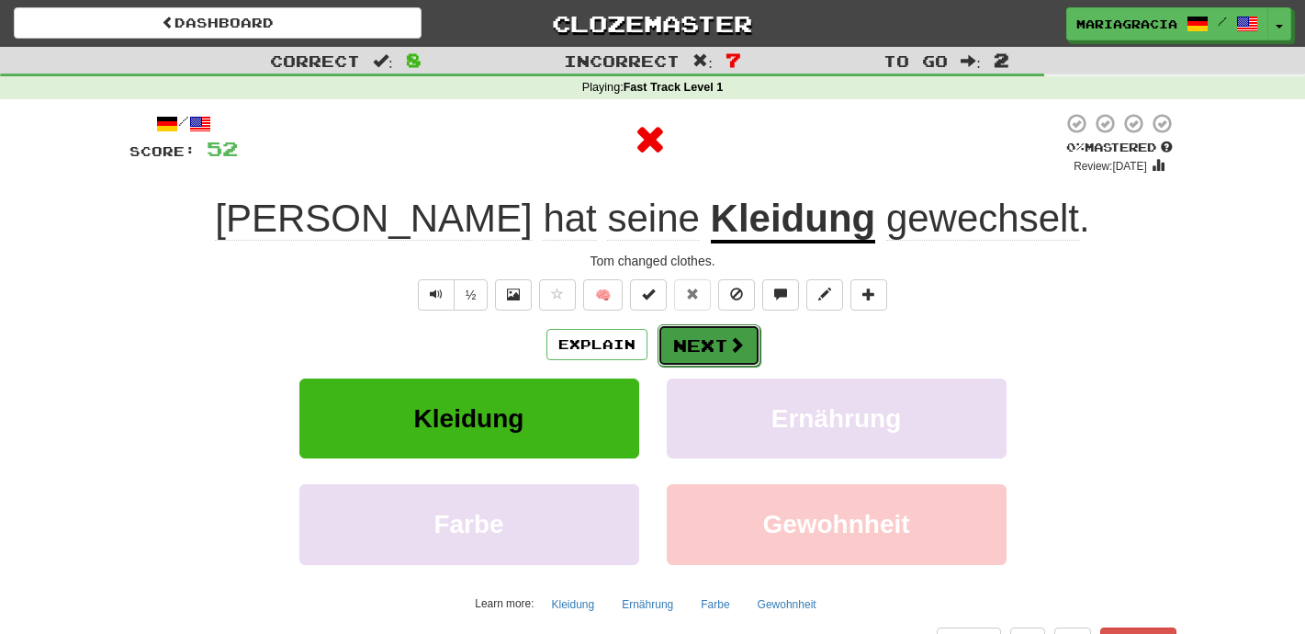
click at [680, 354] on button "Next" at bounding box center [709, 345] width 103 height 42
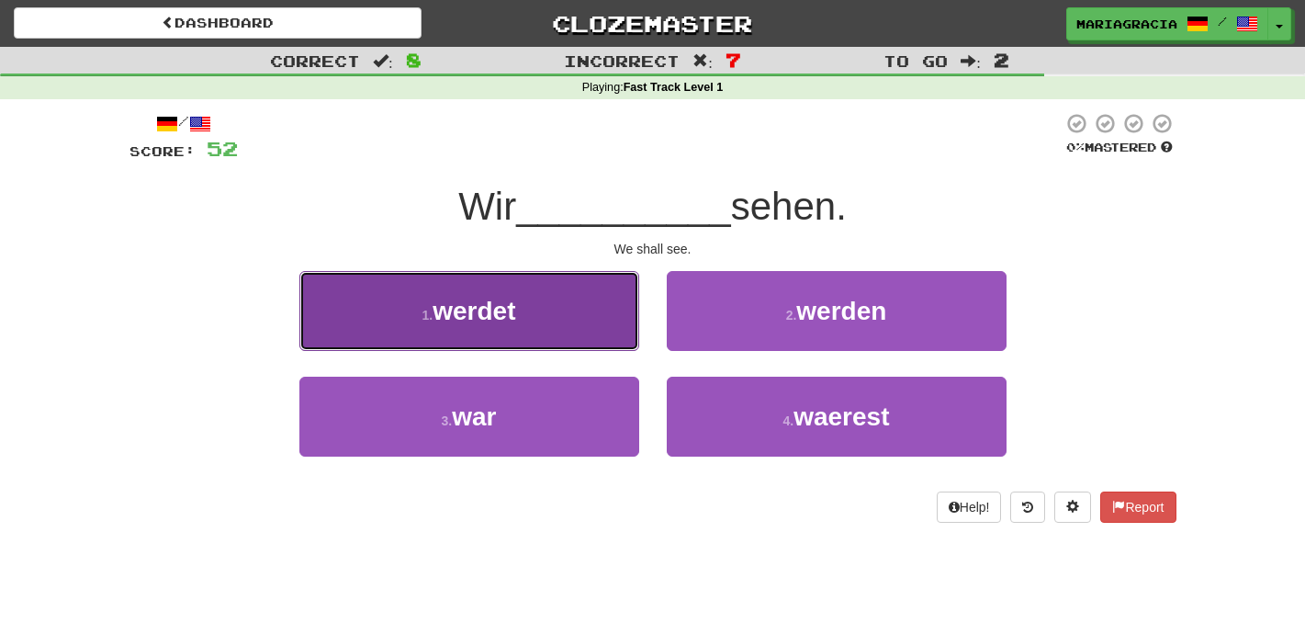
click at [612, 287] on button "1 . werdet" at bounding box center [469, 311] width 340 height 80
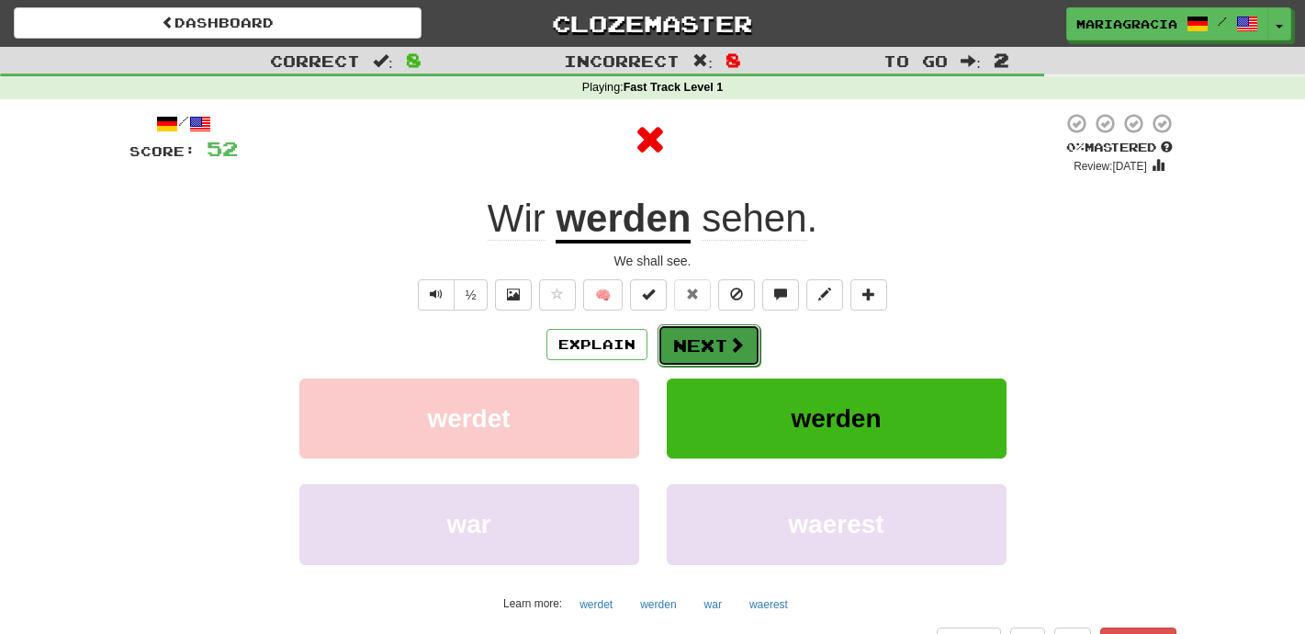
click at [700, 344] on button "Next" at bounding box center [709, 345] width 103 height 42
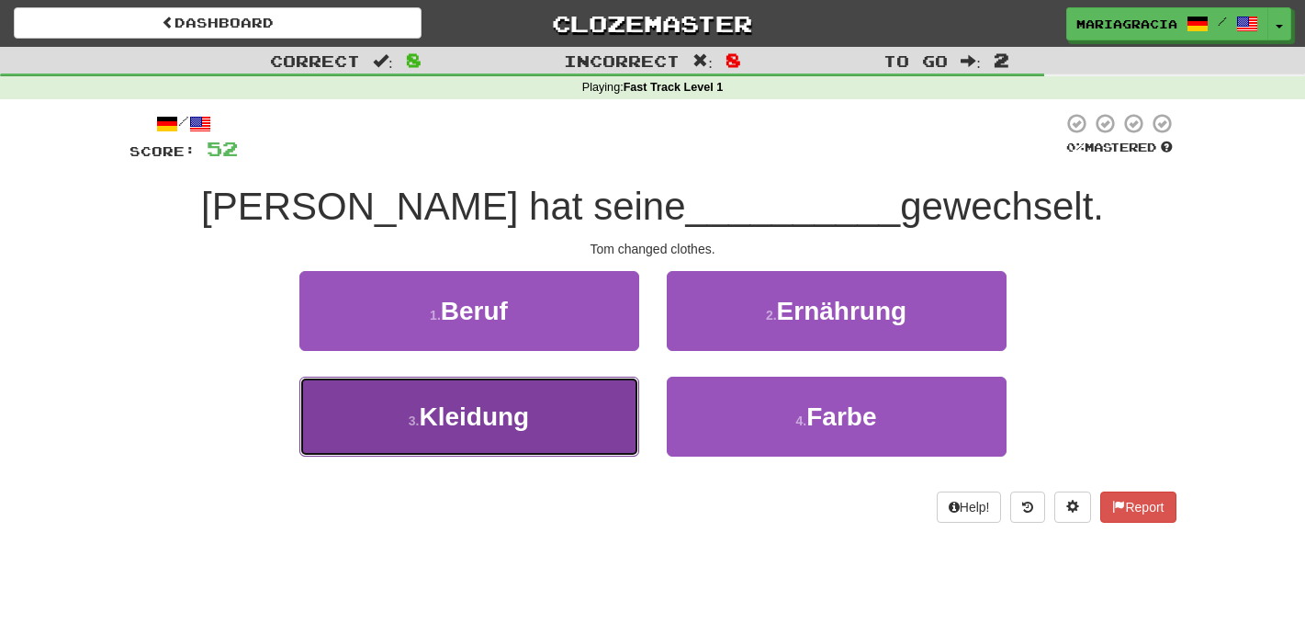
click at [622, 400] on button "3 . Kleidung" at bounding box center [469, 417] width 340 height 80
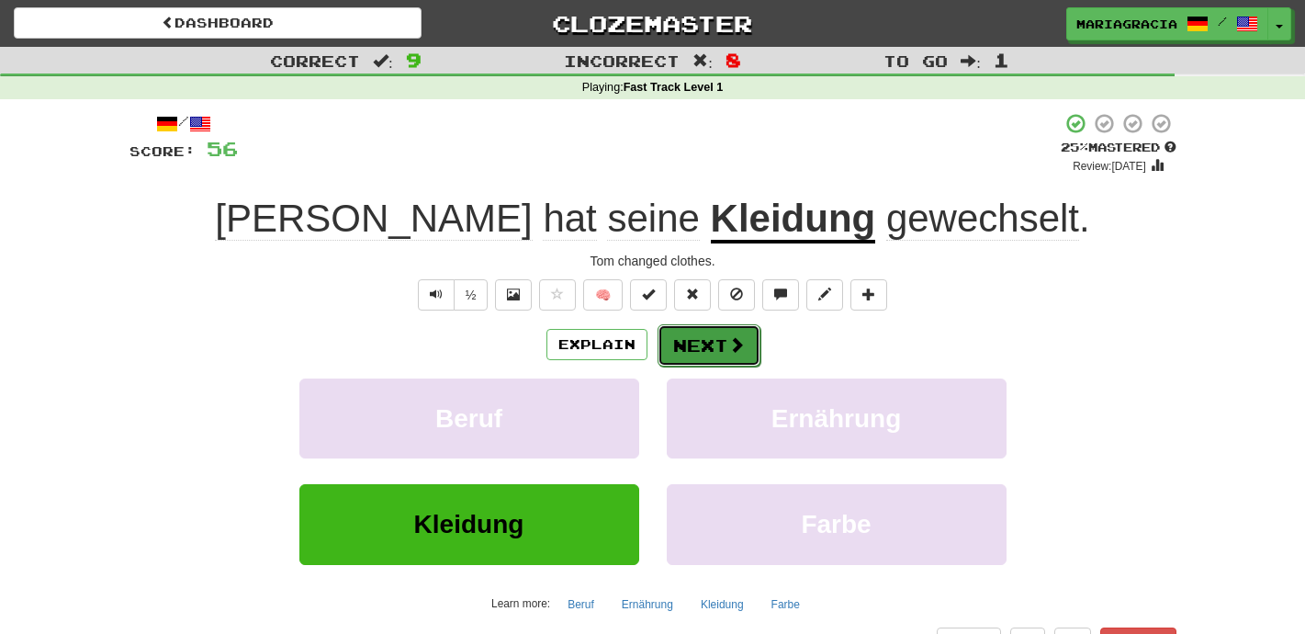
click at [708, 357] on button "Next" at bounding box center [709, 345] width 103 height 42
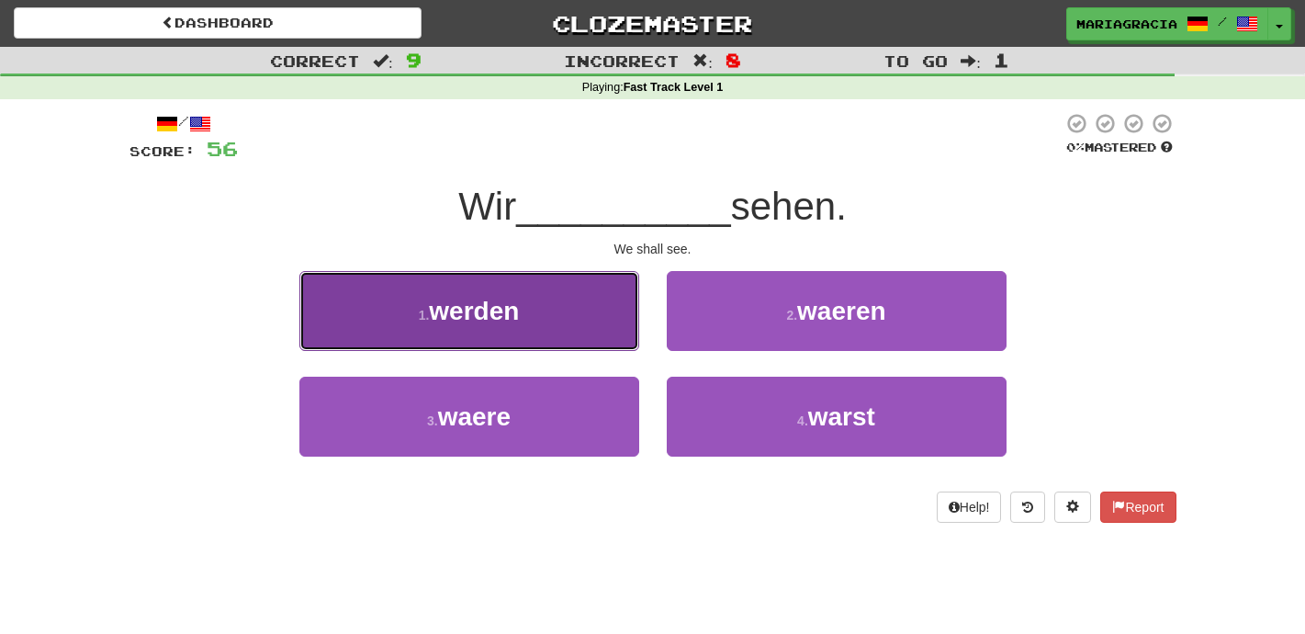
click at [578, 338] on button "1 . werden" at bounding box center [469, 311] width 340 height 80
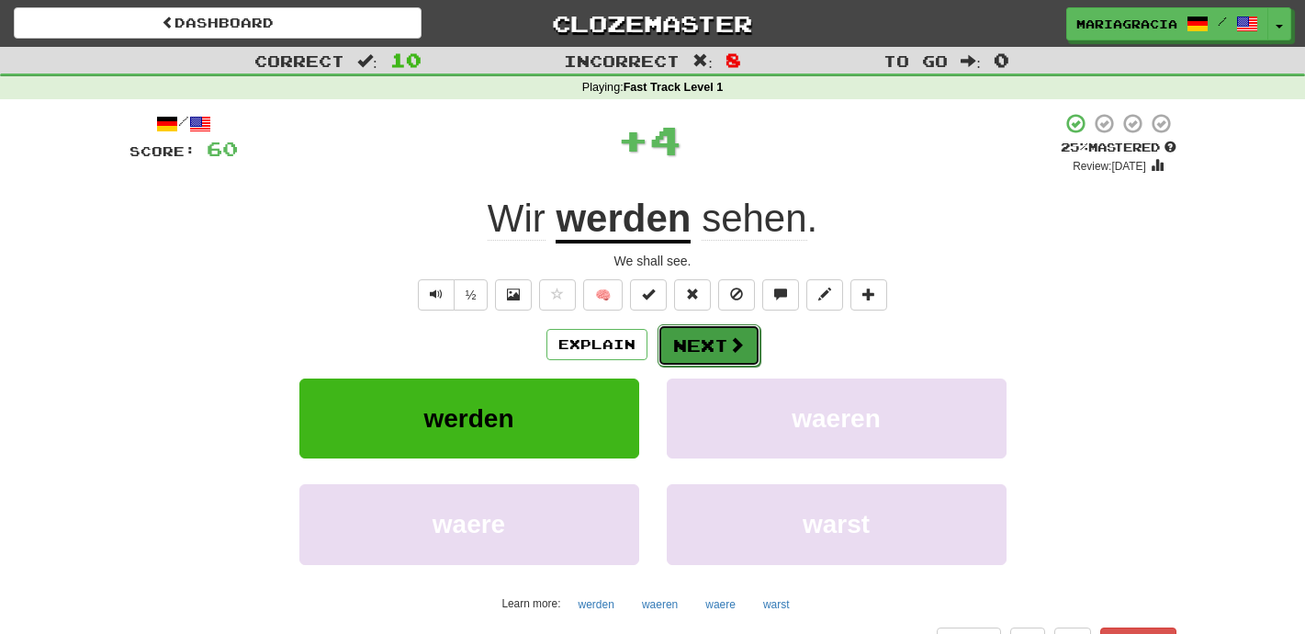
click at [694, 337] on button "Next" at bounding box center [709, 345] width 103 height 42
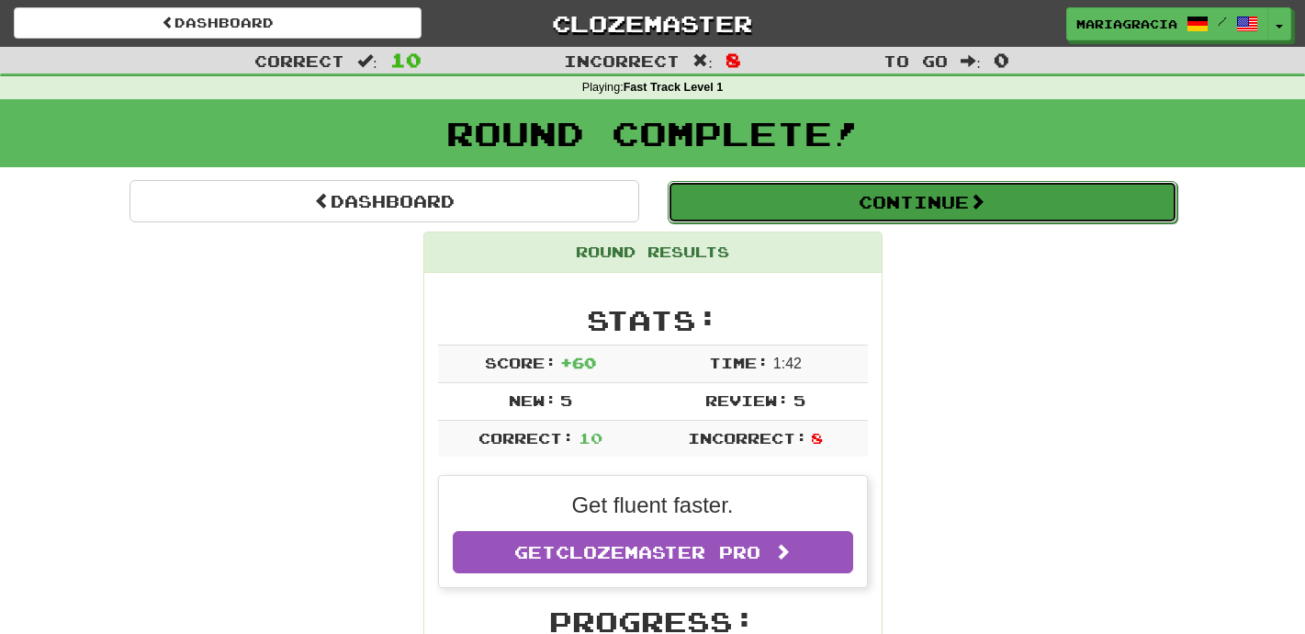
click at [725, 204] on button "Continue" at bounding box center [923, 202] width 510 height 42
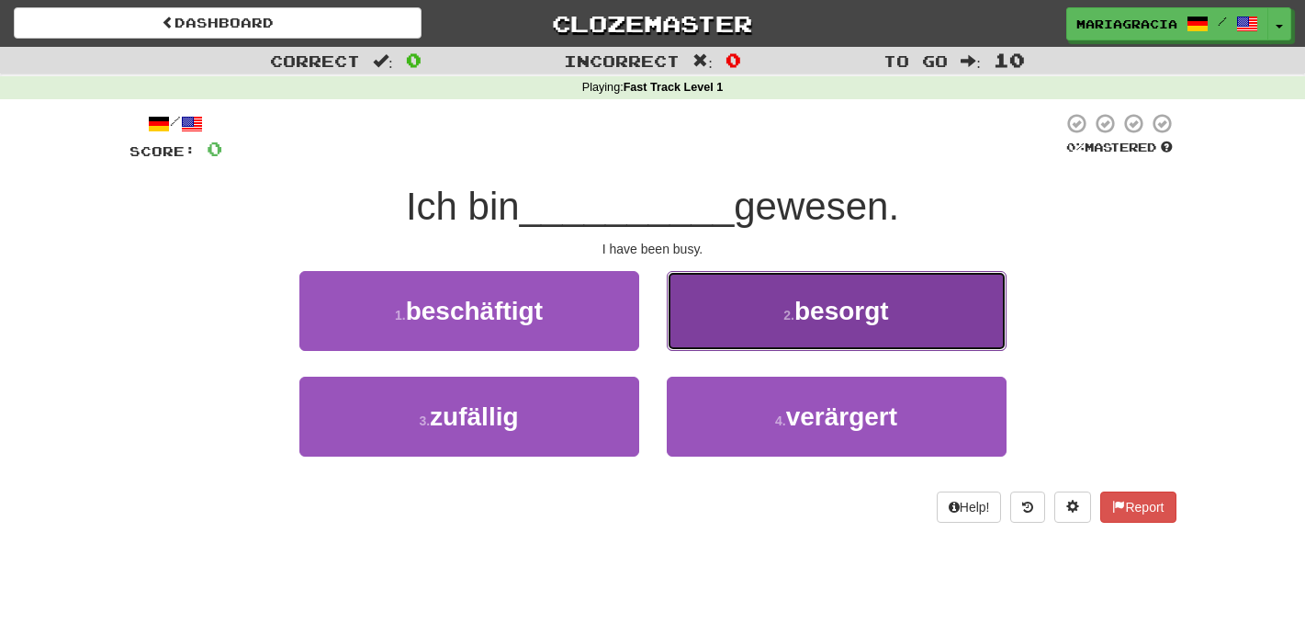
click at [762, 311] on button "2 . besorgt" at bounding box center [837, 311] width 340 height 80
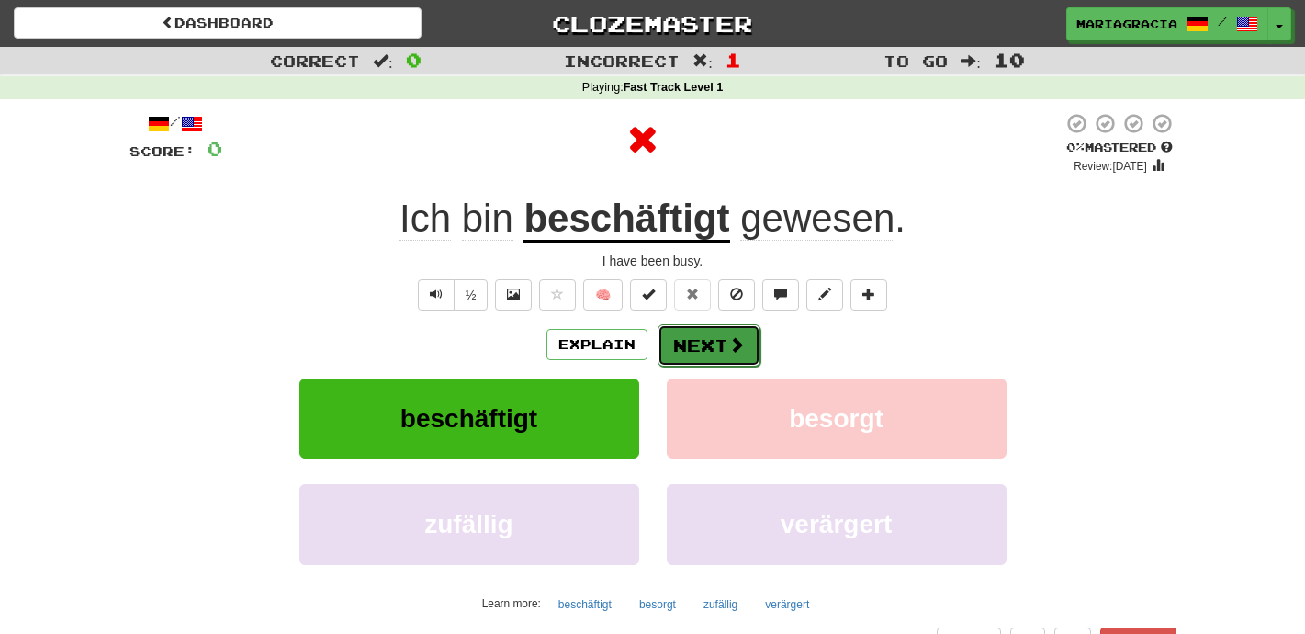
click at [734, 351] on span at bounding box center [736, 344] width 17 height 17
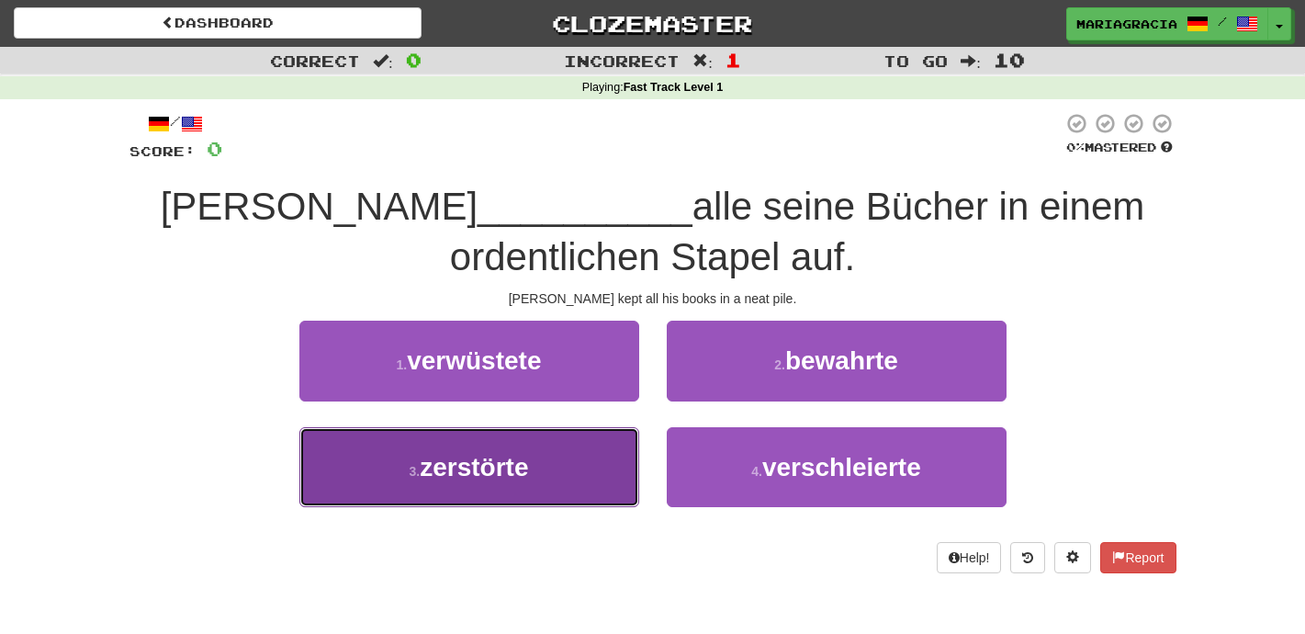
click at [608, 488] on button "3 . zerstörte" at bounding box center [469, 467] width 340 height 80
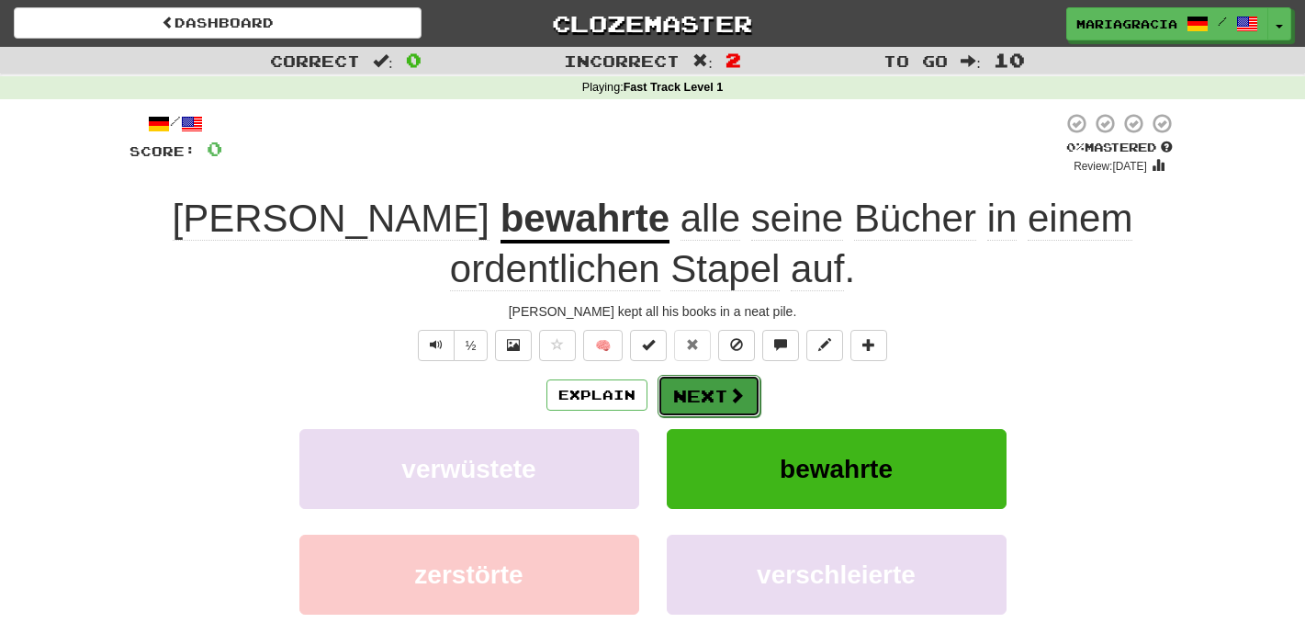
click at [705, 395] on button "Next" at bounding box center [709, 396] width 103 height 42
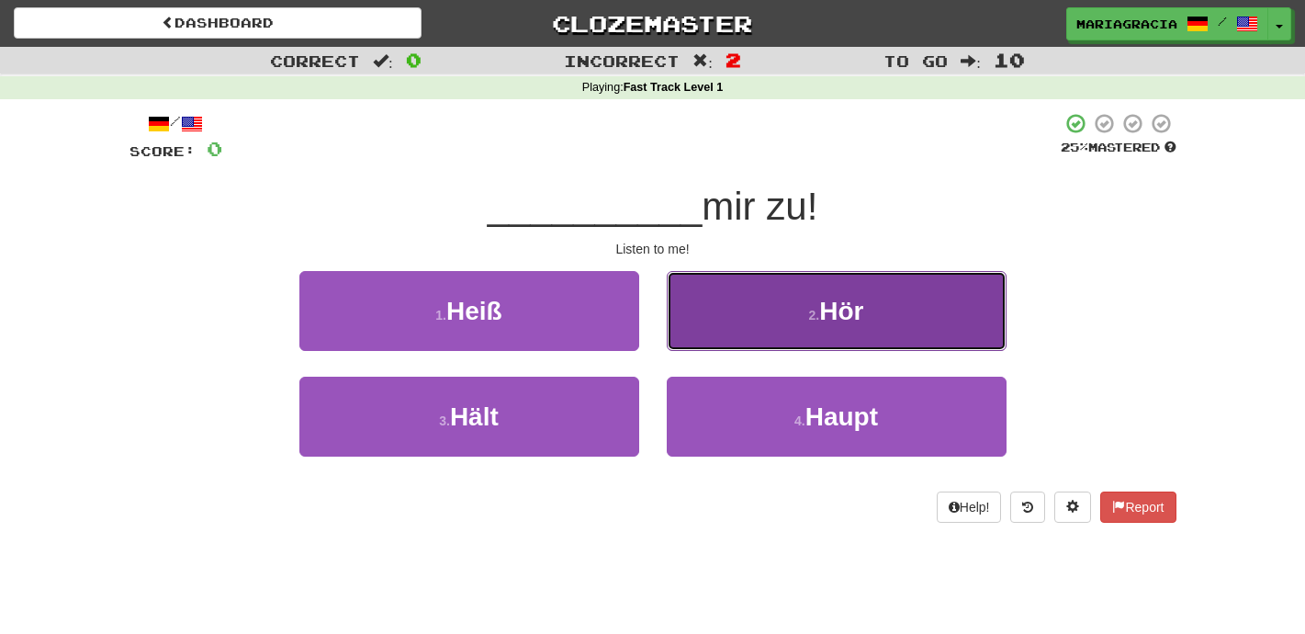
click at [721, 333] on button "2 . Hör" at bounding box center [837, 311] width 340 height 80
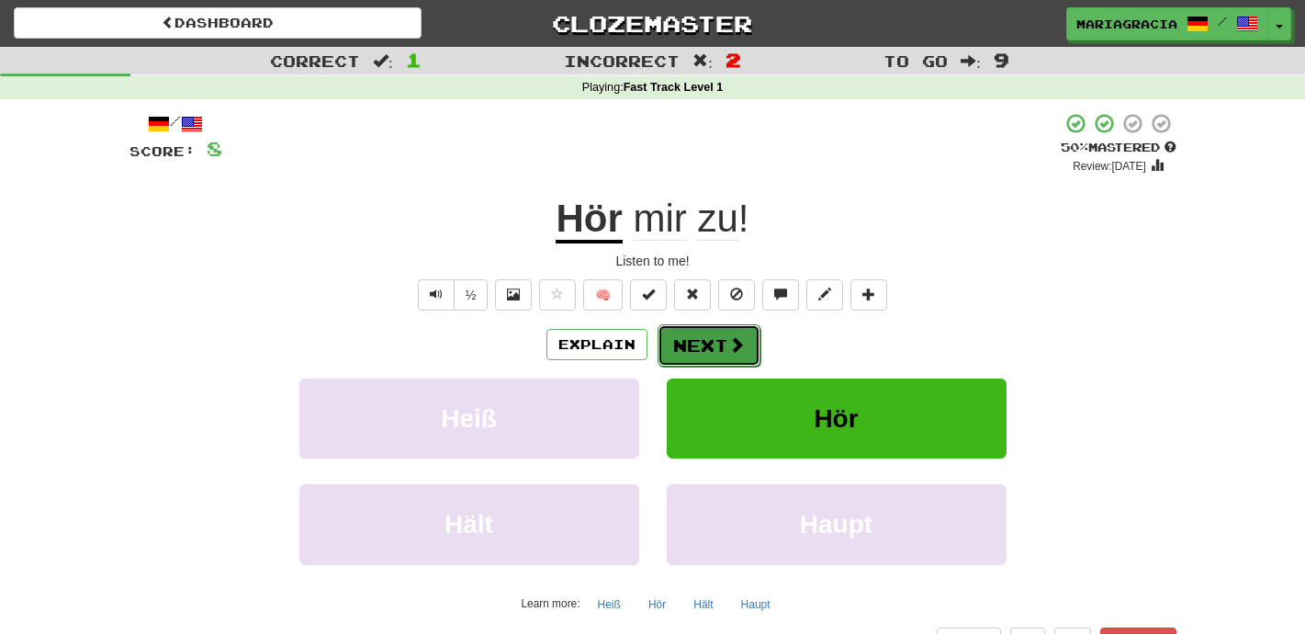
click at [694, 334] on button "Next" at bounding box center [709, 345] width 103 height 42
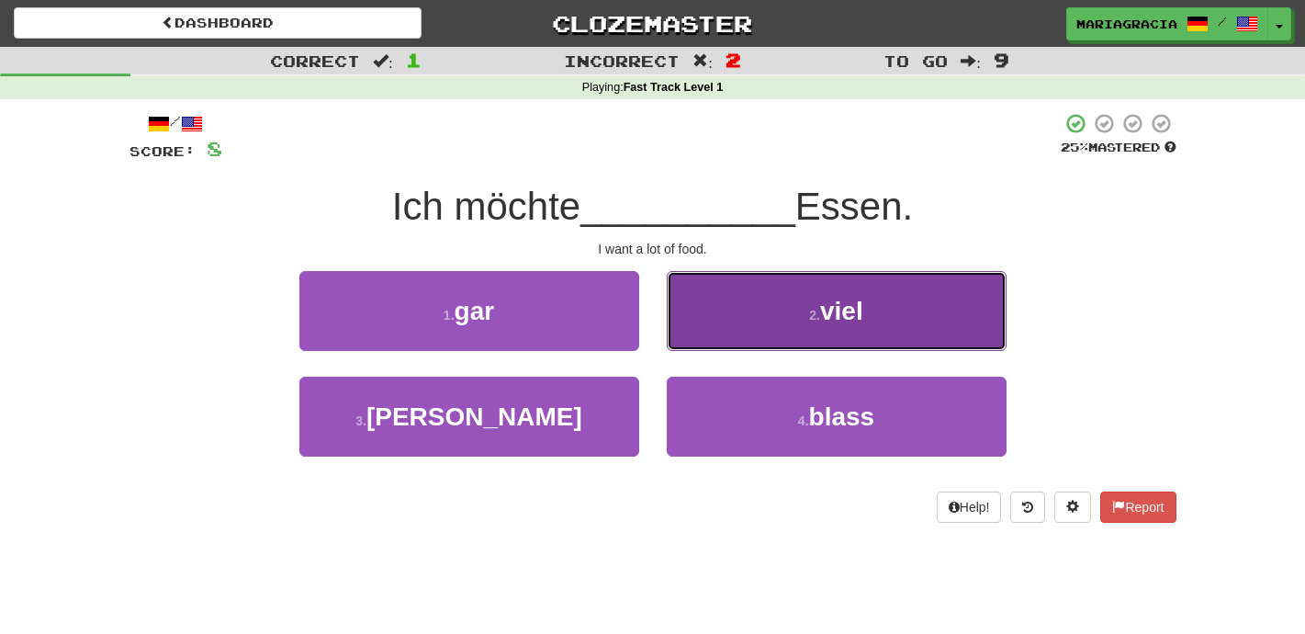
click at [701, 338] on button "2 . viel" at bounding box center [837, 311] width 340 height 80
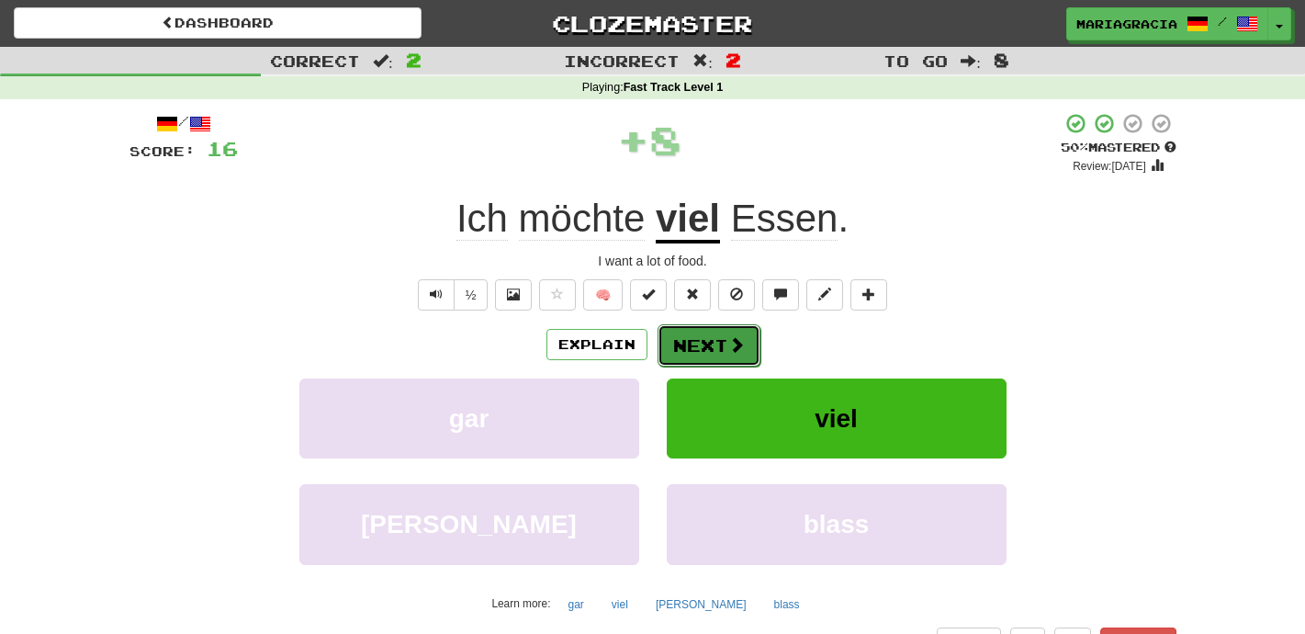
click at [707, 336] on button "Next" at bounding box center [709, 345] width 103 height 42
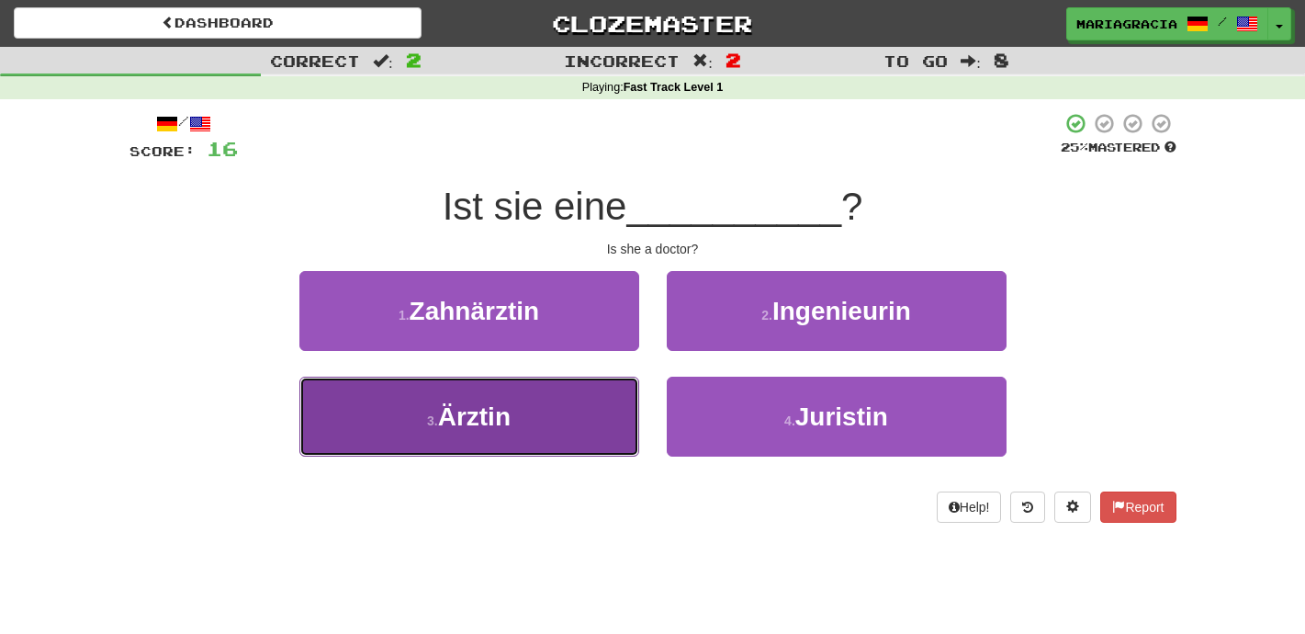
click at [607, 407] on button "3 . Ärztin" at bounding box center [469, 417] width 340 height 80
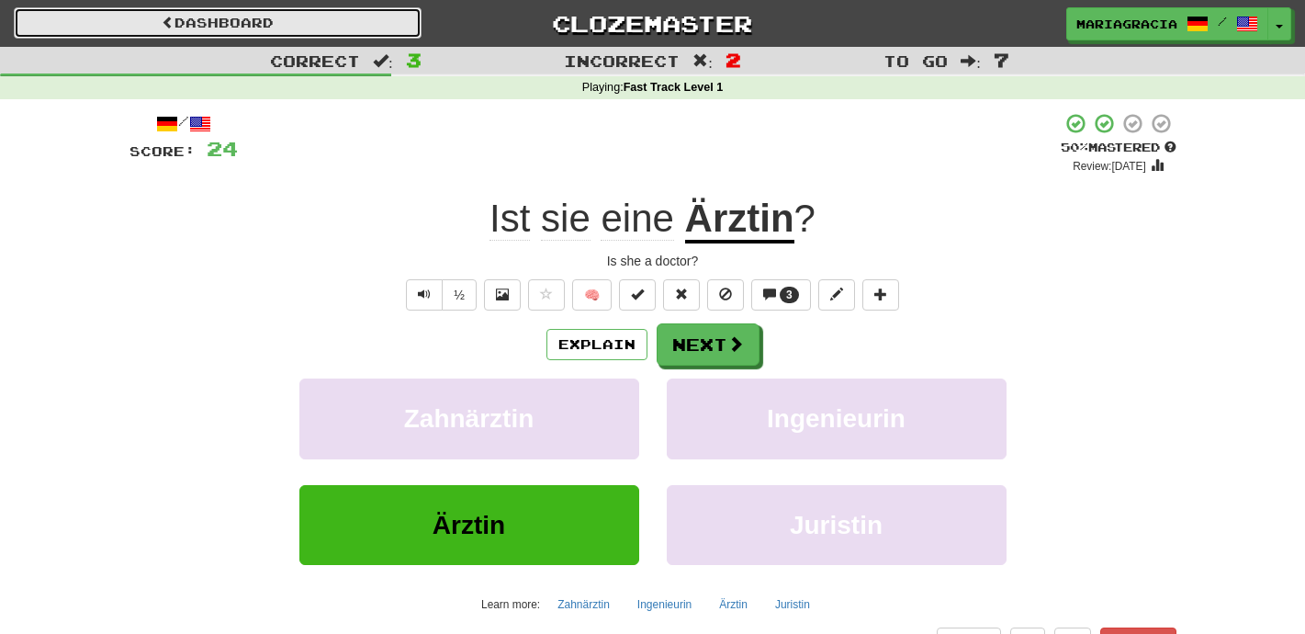
click at [288, 17] on link "Dashboard" at bounding box center [218, 22] width 408 height 31
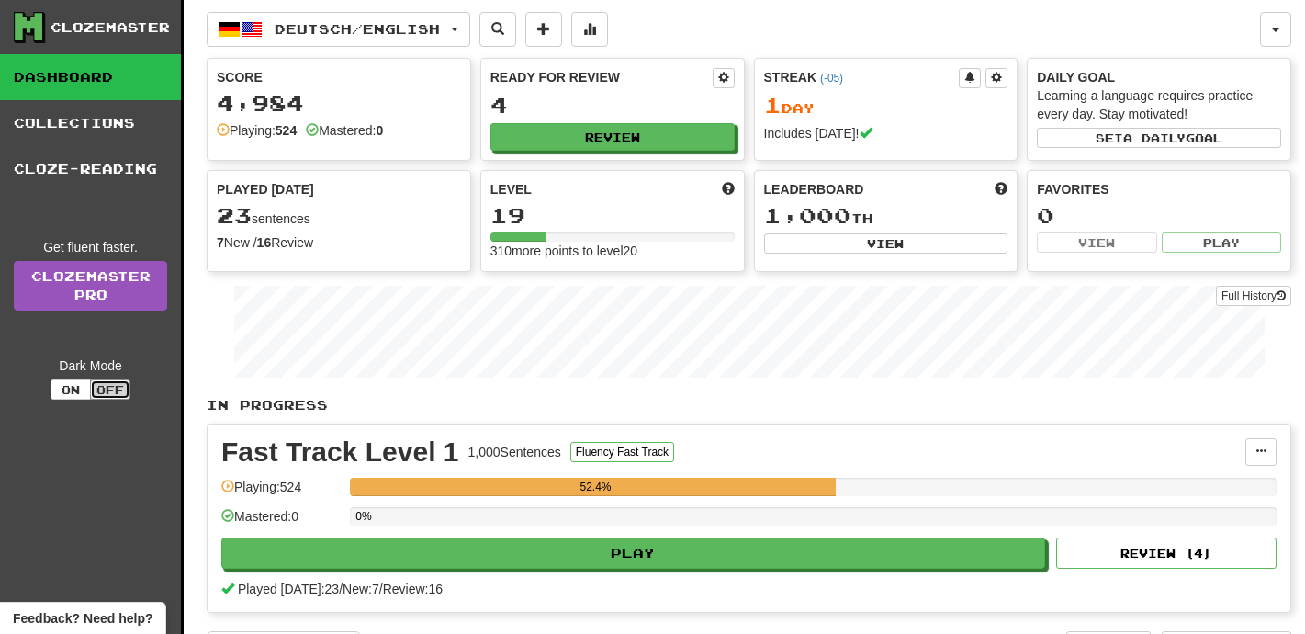
click at [117, 394] on button "Off" at bounding box center [110, 389] width 40 height 20
click at [65, 388] on button "On" at bounding box center [71, 389] width 40 height 20
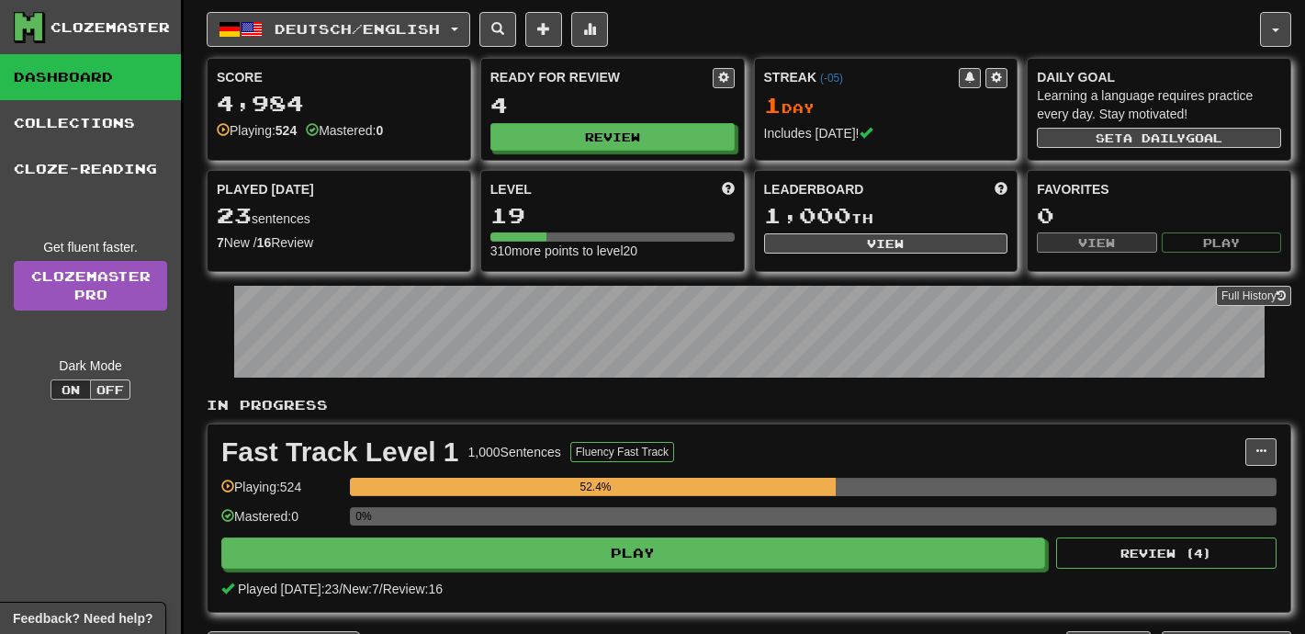
click at [387, 572] on div "Fast Track Level 1 1,000 Sentences Fluency Fast Track Manage Sentences Unpin fr…" at bounding box center [749, 517] width 1083 height 187
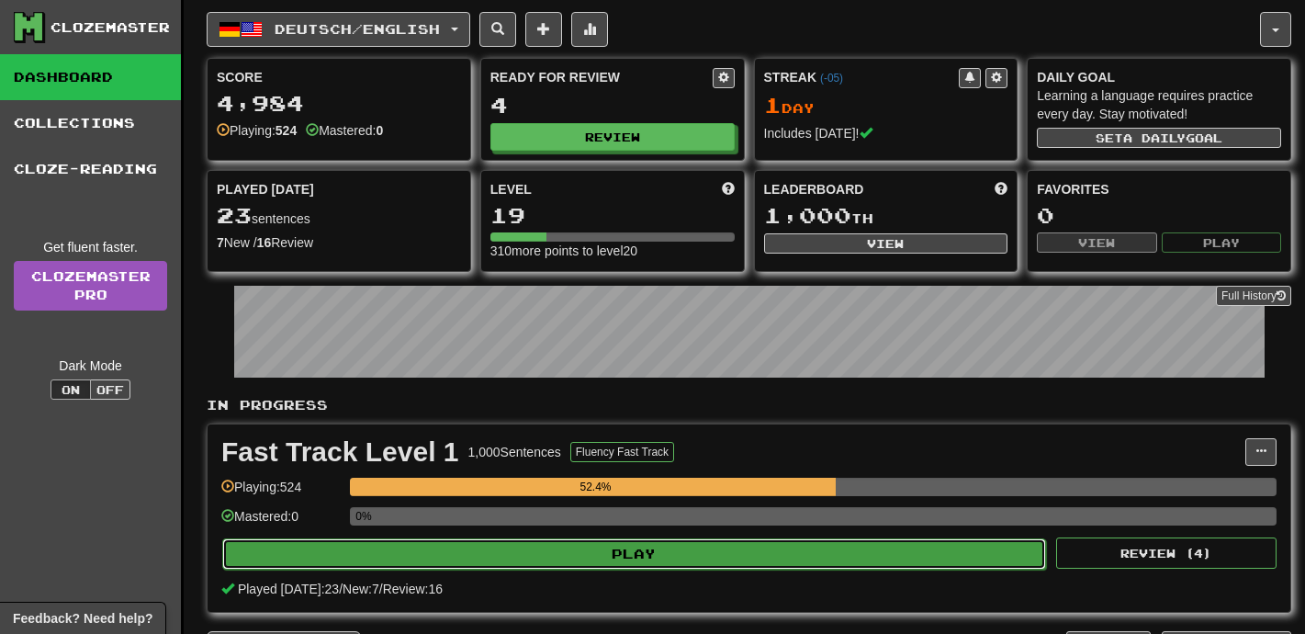
click at [387, 556] on button "Play" at bounding box center [634, 553] width 824 height 31
select select "**"
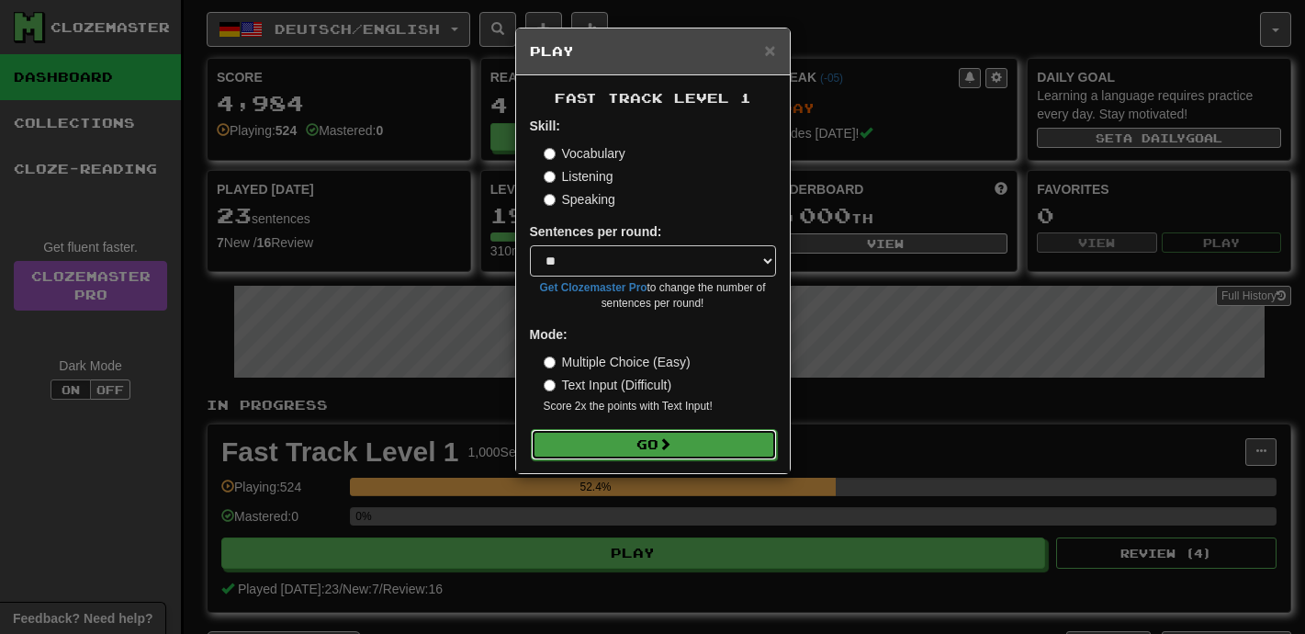
click at [633, 451] on button "Go" at bounding box center [654, 444] width 246 height 31
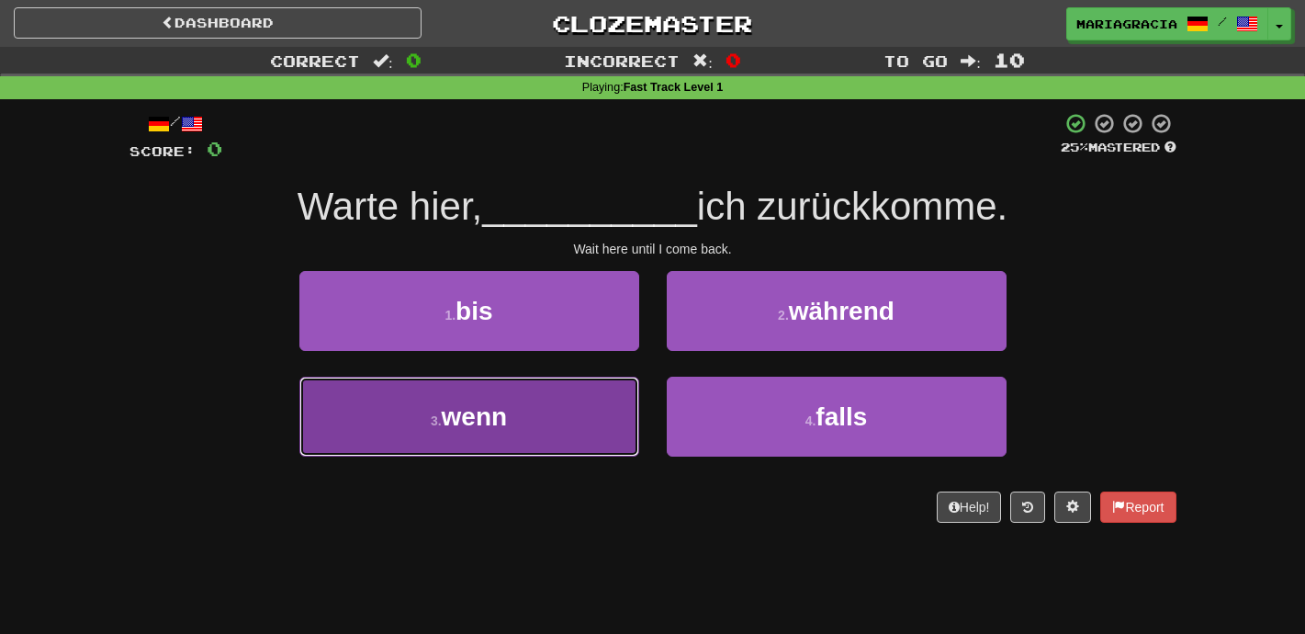
click at [588, 411] on button "3 . wenn" at bounding box center [469, 417] width 340 height 80
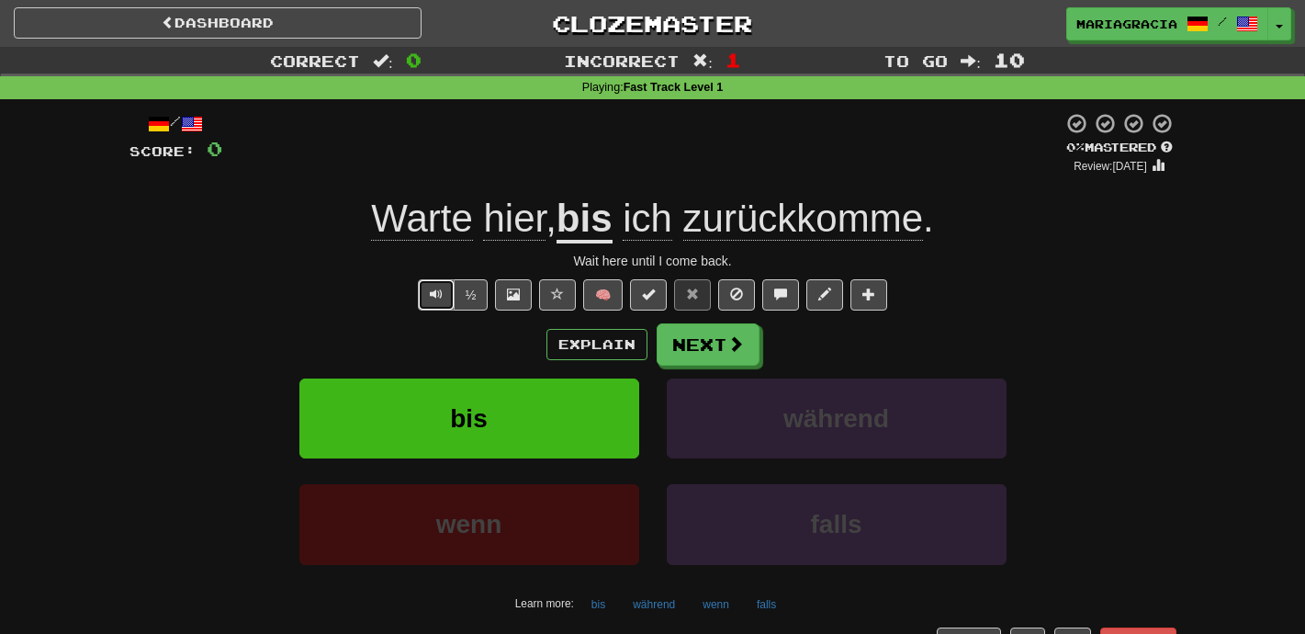
click at [443, 292] on span "Text-to-speech controls" at bounding box center [436, 294] width 13 height 13
click at [728, 340] on span at bounding box center [736, 344] width 17 height 17
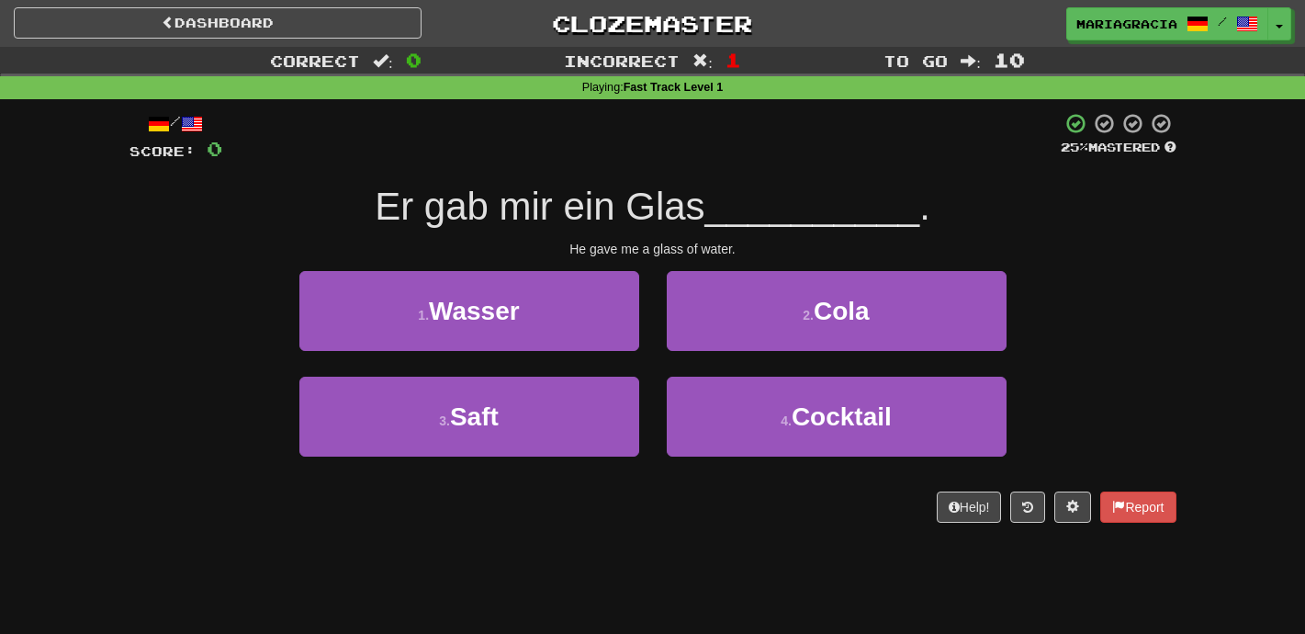
click at [637, 240] on div "He gave me a glass of water." at bounding box center [653, 249] width 1047 height 18
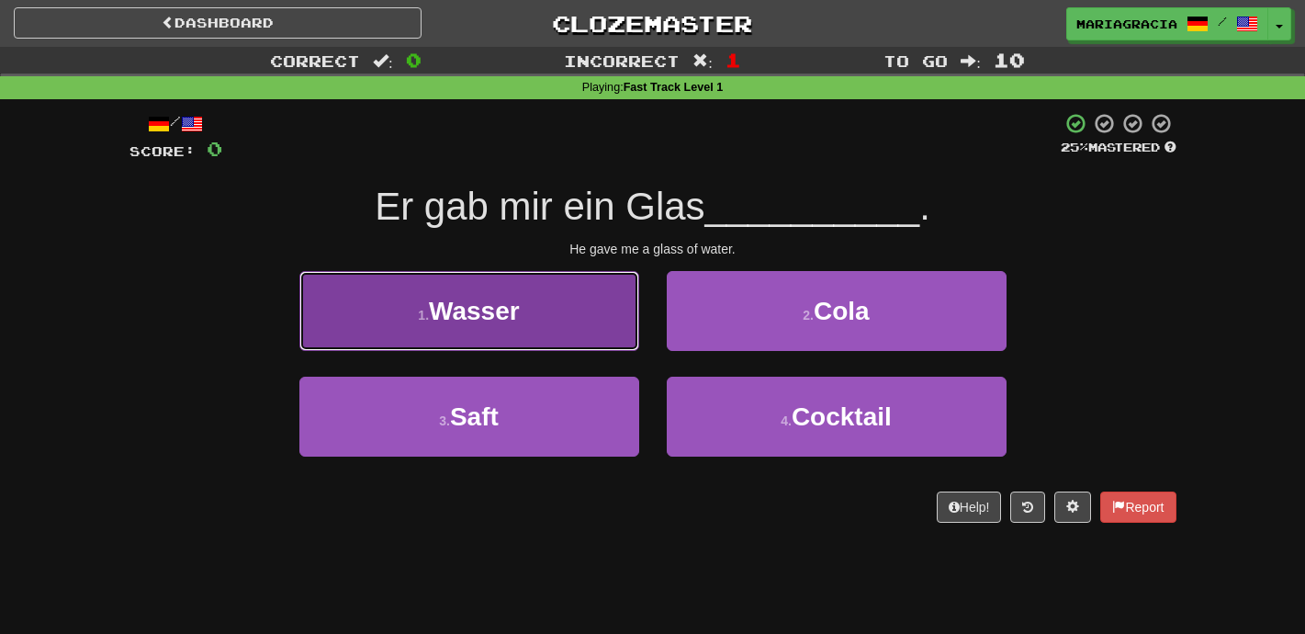
click at [551, 312] on button "1 . Wasser" at bounding box center [469, 311] width 340 height 80
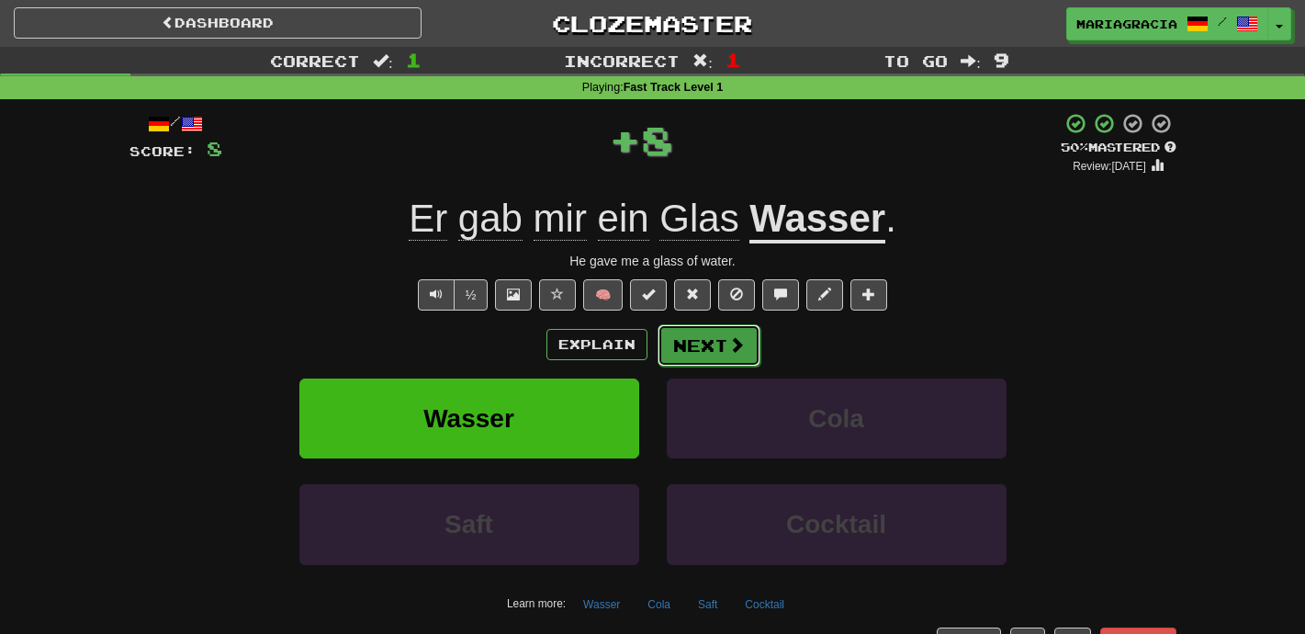
click at [724, 349] on button "Next" at bounding box center [709, 345] width 103 height 42
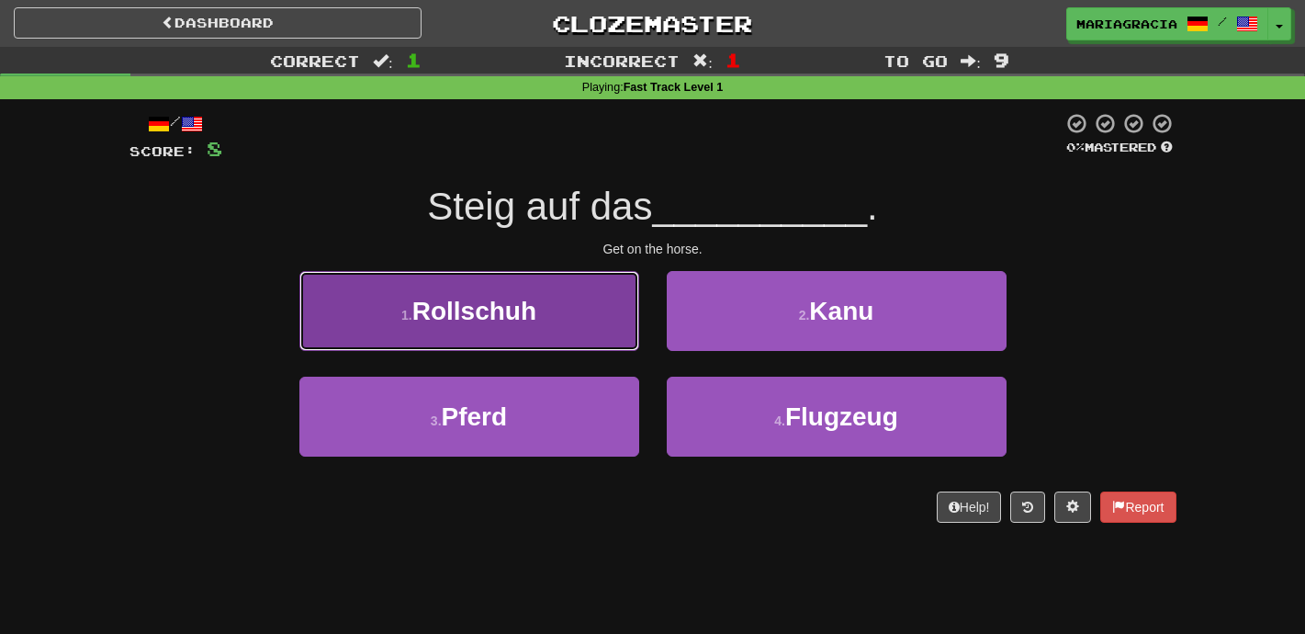
click at [563, 311] on button "1 . Rollschuh" at bounding box center [469, 311] width 340 height 80
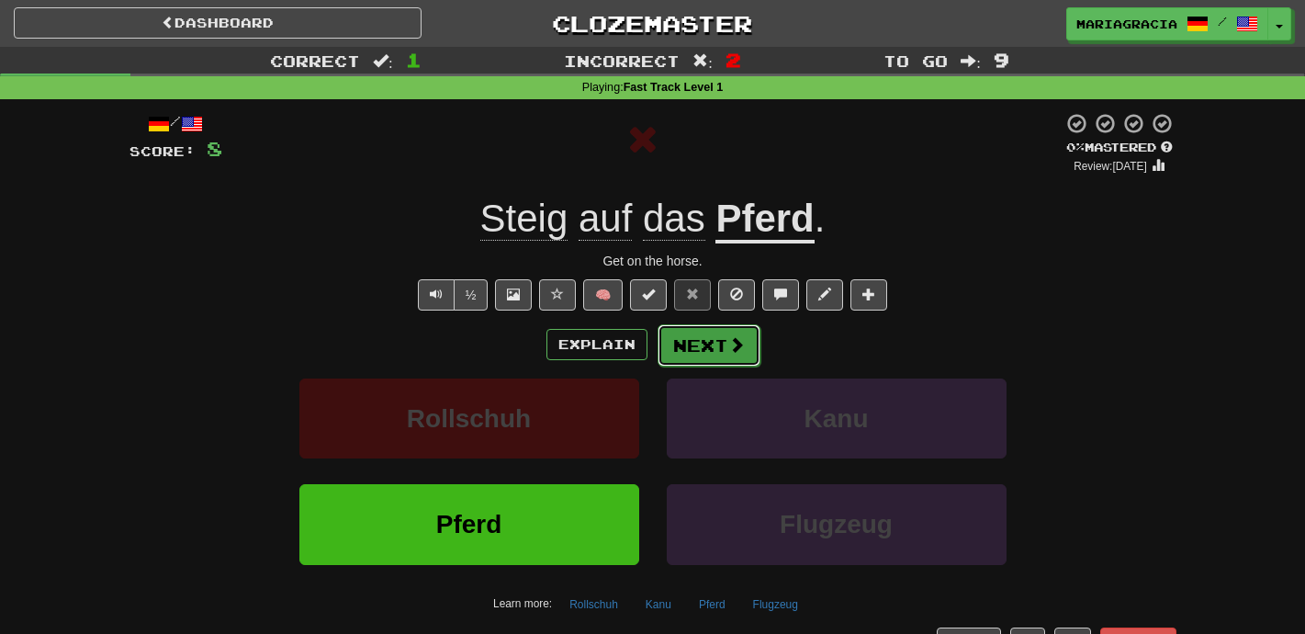
click at [688, 340] on button "Next" at bounding box center [709, 345] width 103 height 42
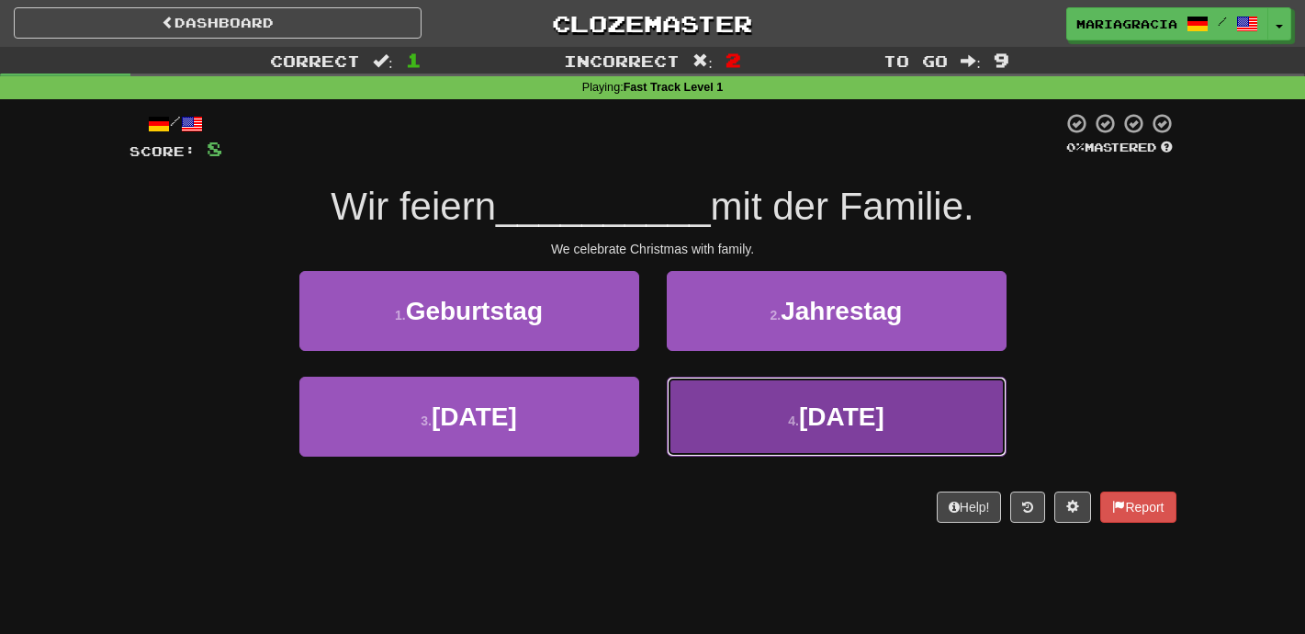
click at [736, 416] on button "4 . Weihnachten" at bounding box center [837, 417] width 340 height 80
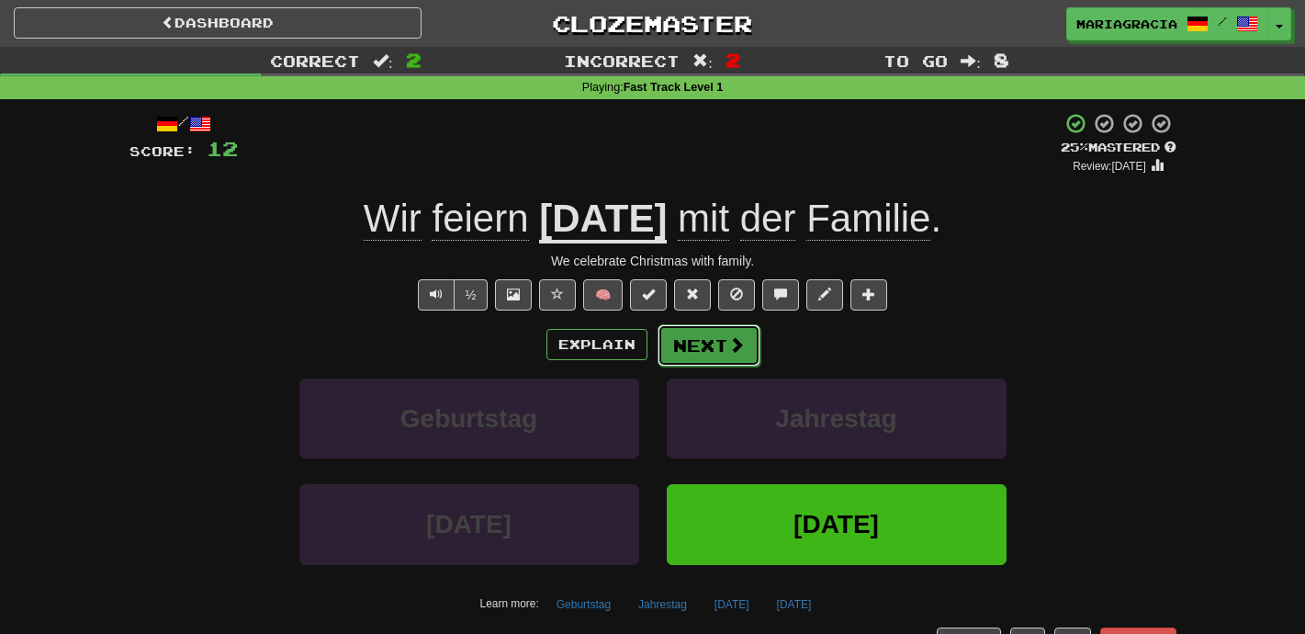
click at [705, 342] on button "Next" at bounding box center [709, 345] width 103 height 42
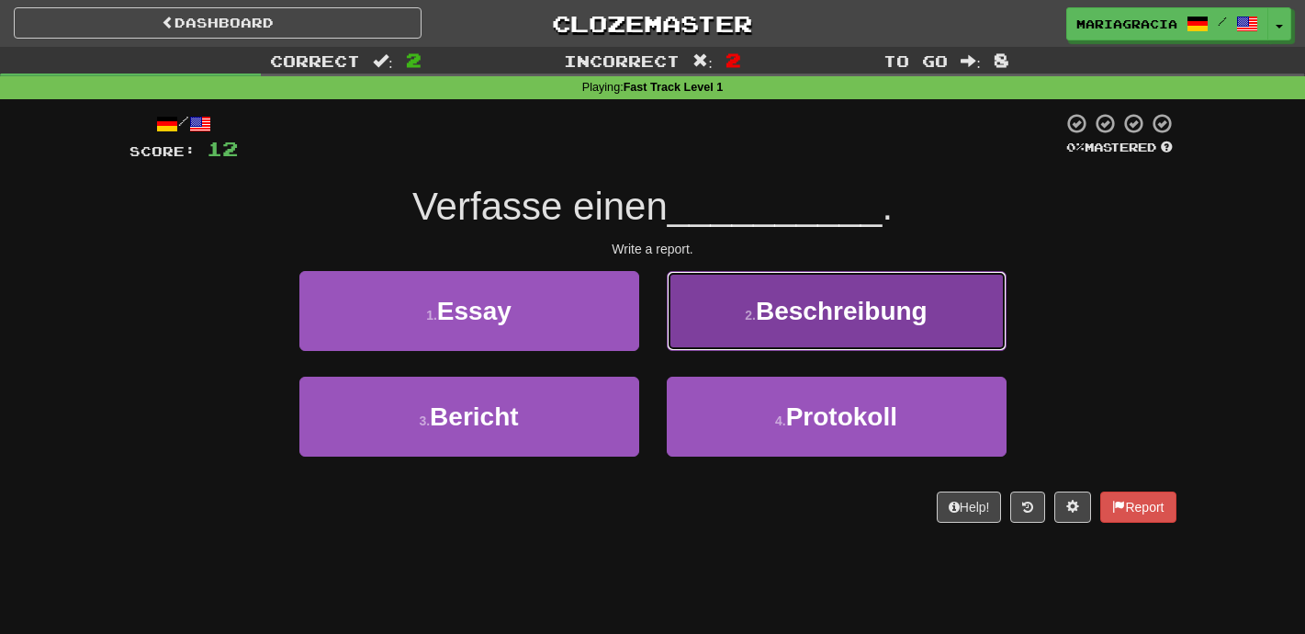
click at [713, 322] on button "2 . Beschreibung" at bounding box center [837, 311] width 340 height 80
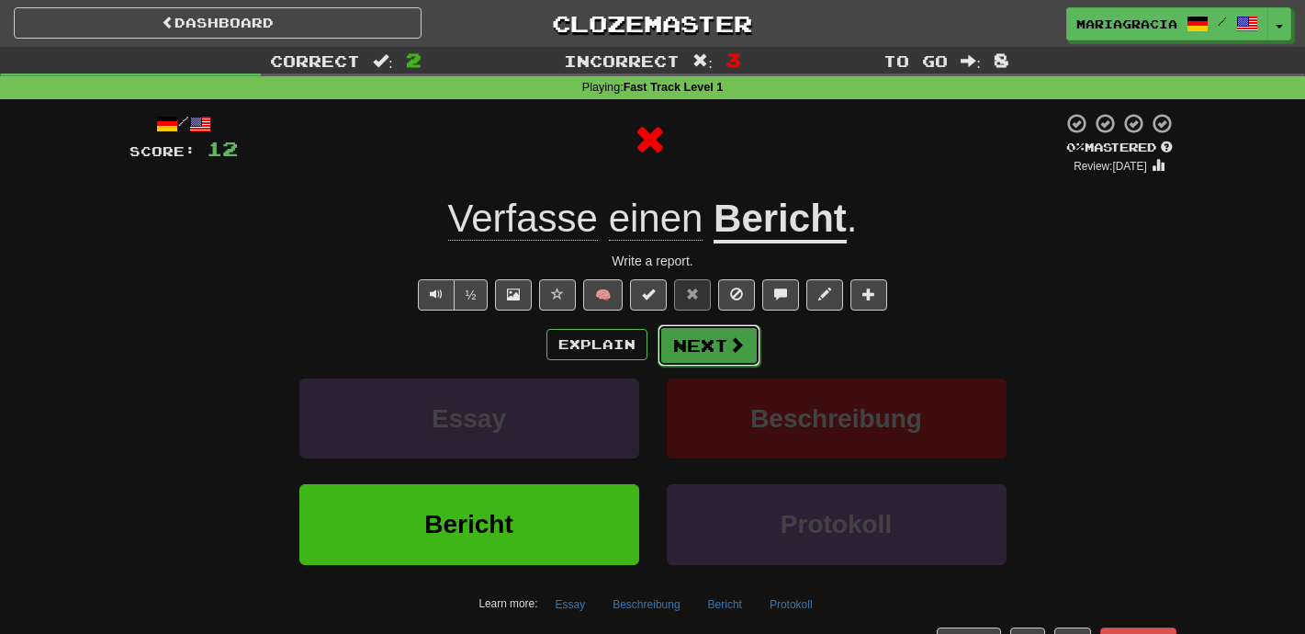
click at [714, 347] on button "Next" at bounding box center [709, 345] width 103 height 42
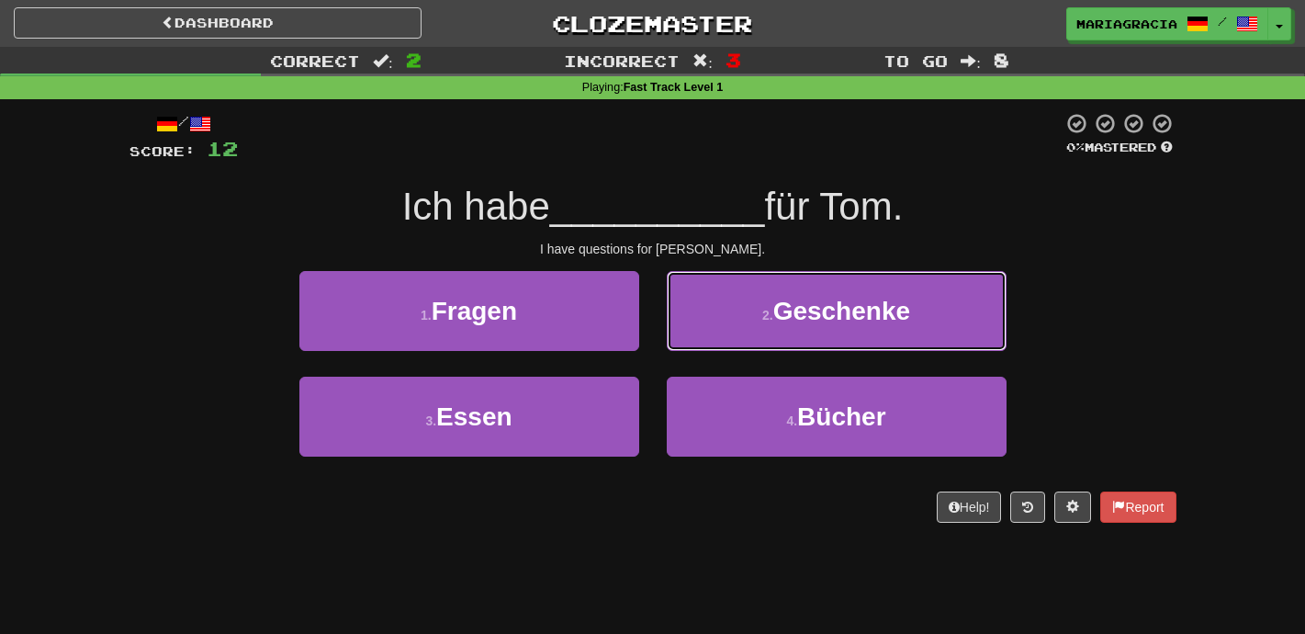
click at [779, 322] on span "Geschenke" at bounding box center [841, 311] width 137 height 28
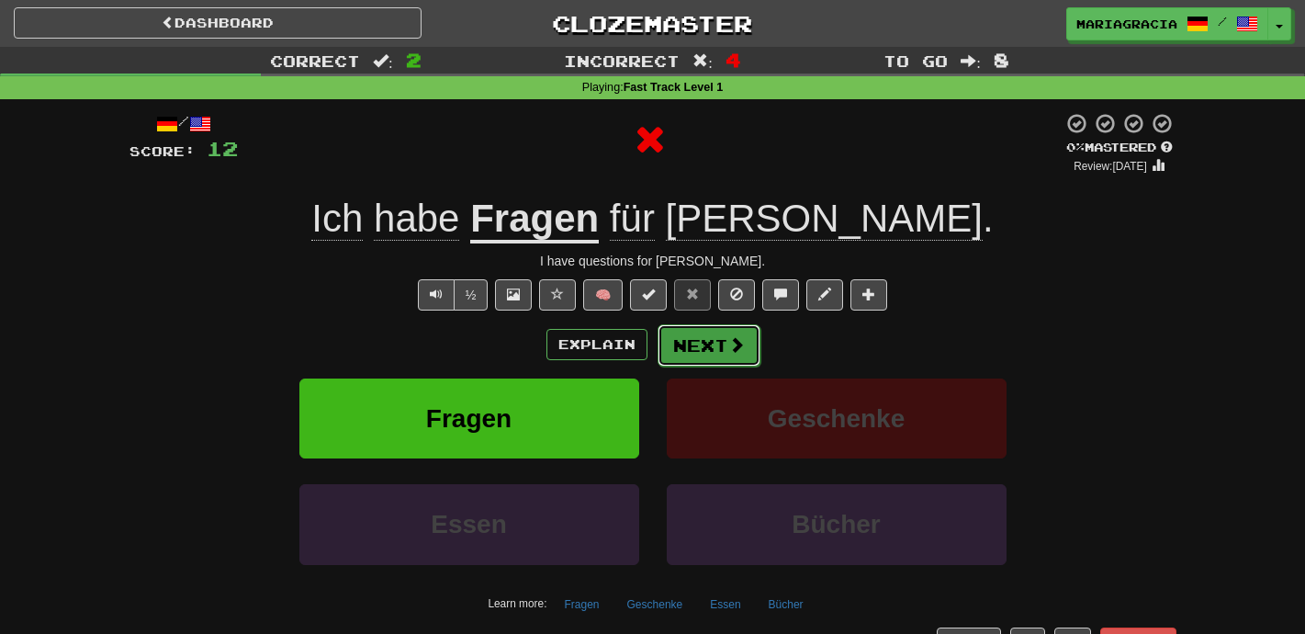
click at [711, 335] on button "Next" at bounding box center [709, 345] width 103 height 42
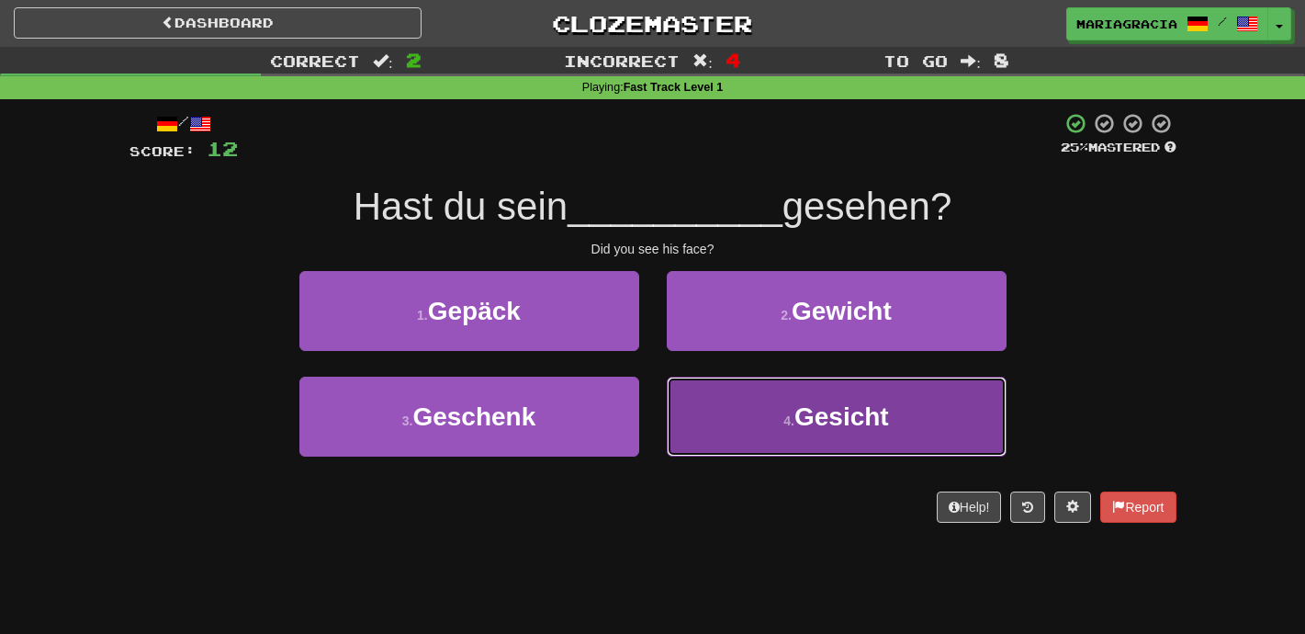
click at [670, 415] on button "4 . Gesicht" at bounding box center [837, 417] width 340 height 80
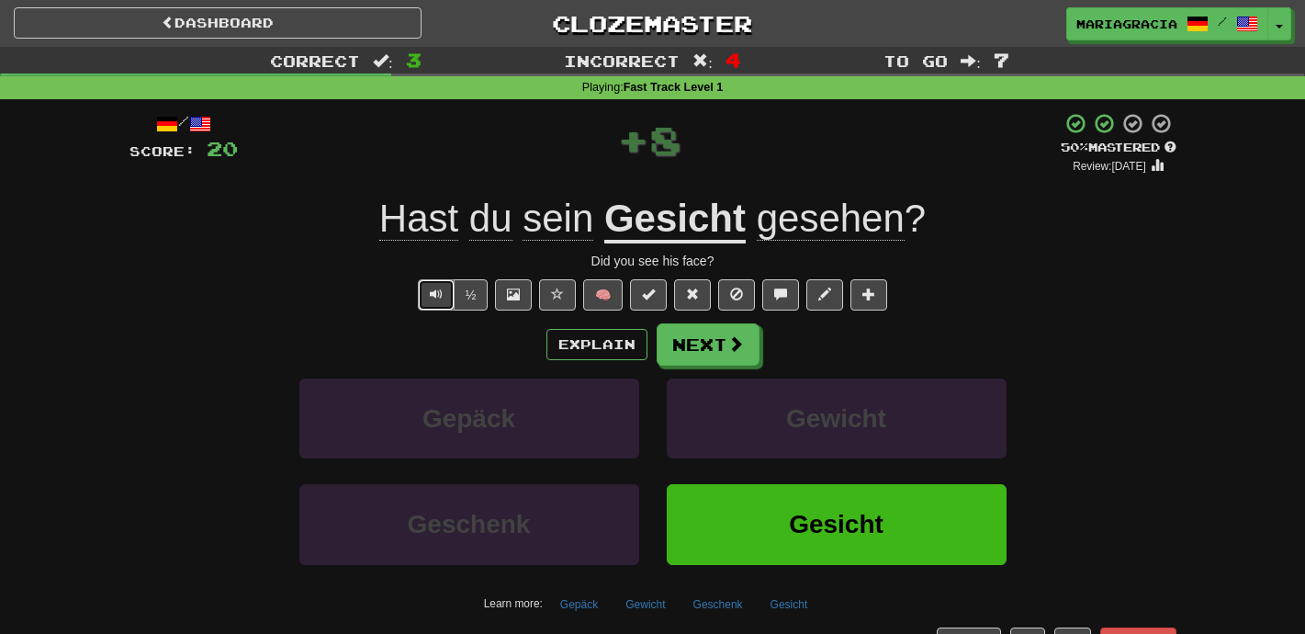
click at [432, 286] on button "Text-to-speech controls" at bounding box center [436, 294] width 37 height 31
click at [717, 350] on button "Next" at bounding box center [709, 345] width 103 height 42
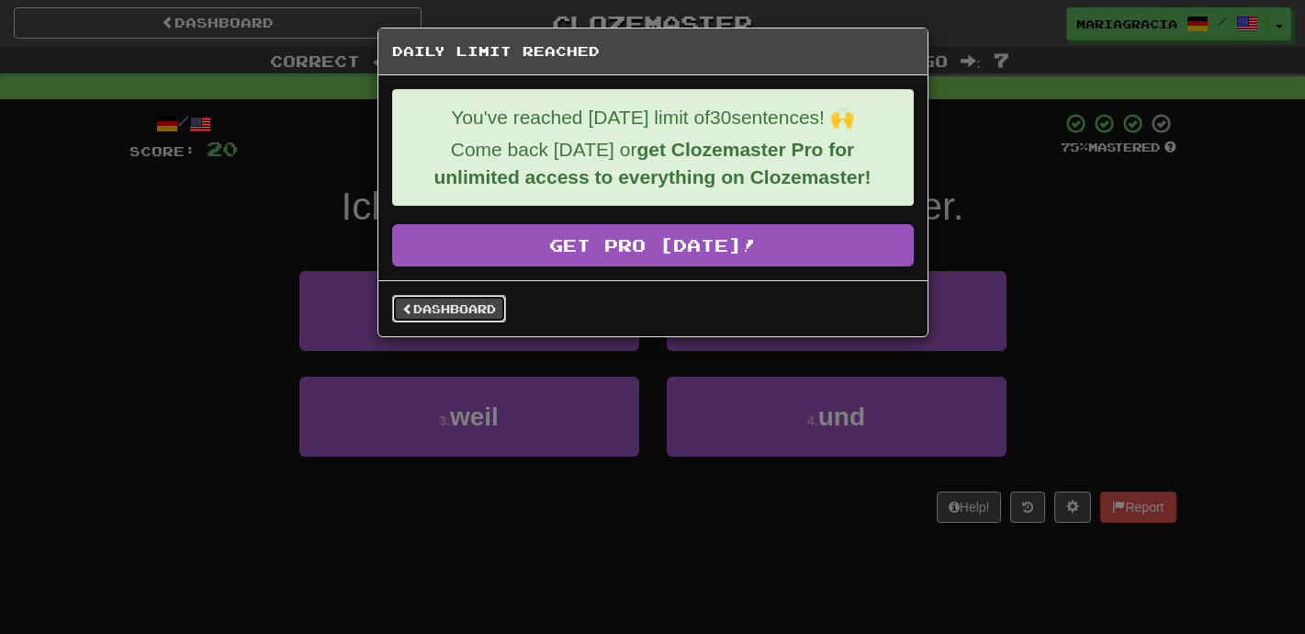
click at [480, 303] on link "Dashboard" at bounding box center [449, 309] width 114 height 28
